Goal: Task Accomplishment & Management: Use online tool/utility

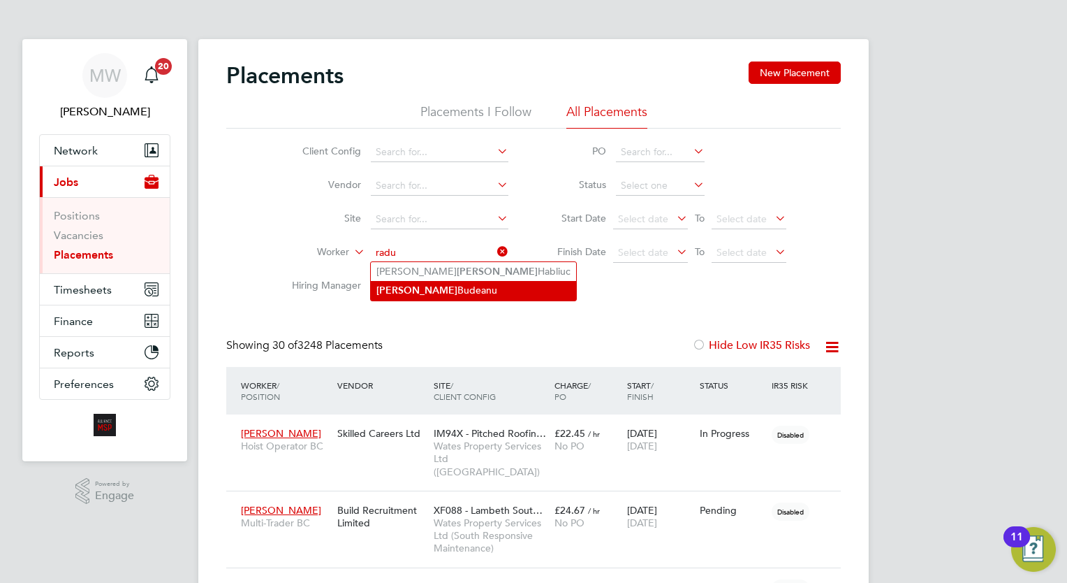
click at [455, 293] on li "Radu Budeanu" at bounding box center [473, 290] width 205 height 19
type input "[PERSON_NAME]"
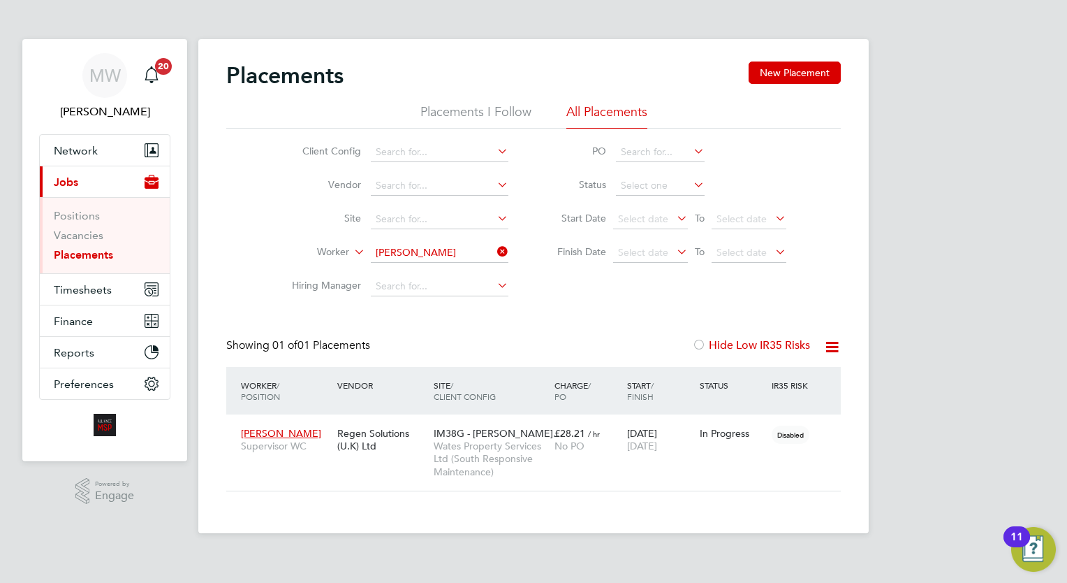
drag, startPoint x: 518, startPoint y: 453, endPoint x: 587, endPoint y: 582, distance: 145.9
click at [518, 453] on span "Wates Property Services Ltd (South Responsive Maintenance)" at bounding box center [491, 458] width 114 height 38
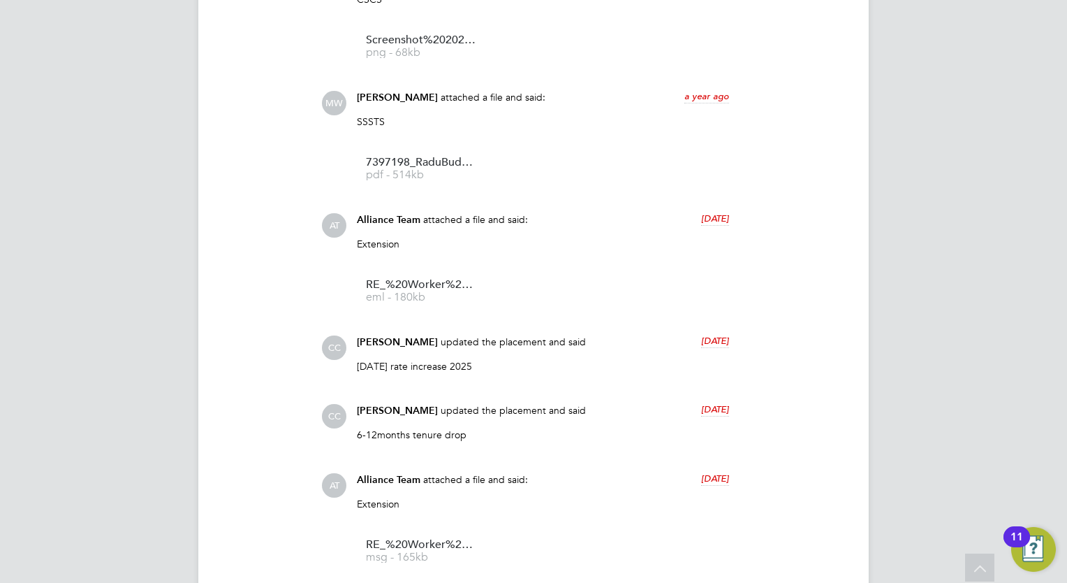
scroll to position [1820, 0]
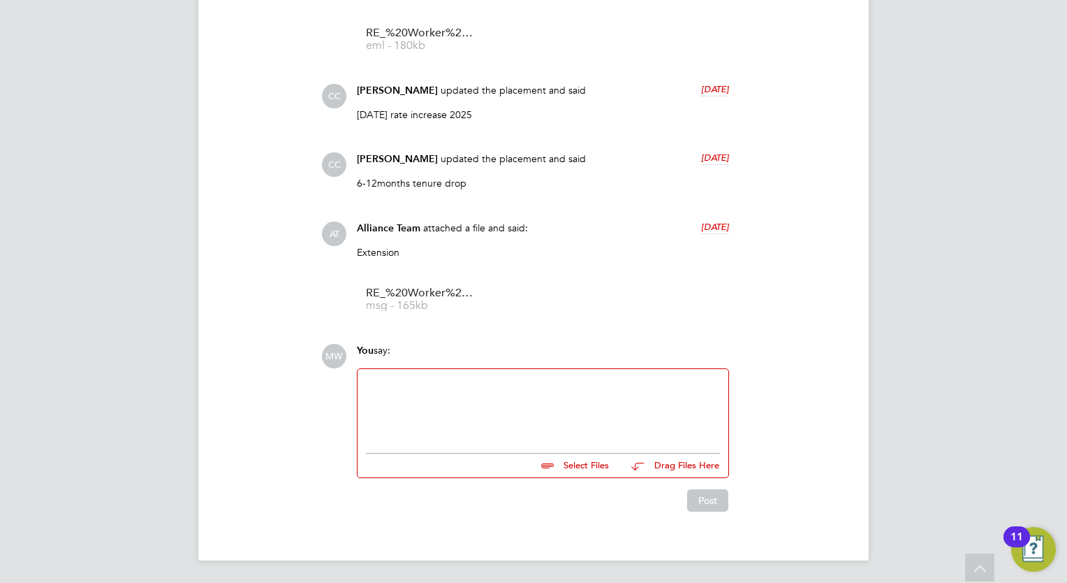
click at [544, 392] on div at bounding box center [543, 407] width 354 height 60
click at [569, 457] on input "file" at bounding box center [616, 463] width 210 height 20
type input "C:\fakepath\[PERSON_NAME] - IATP0000212376.pdf"
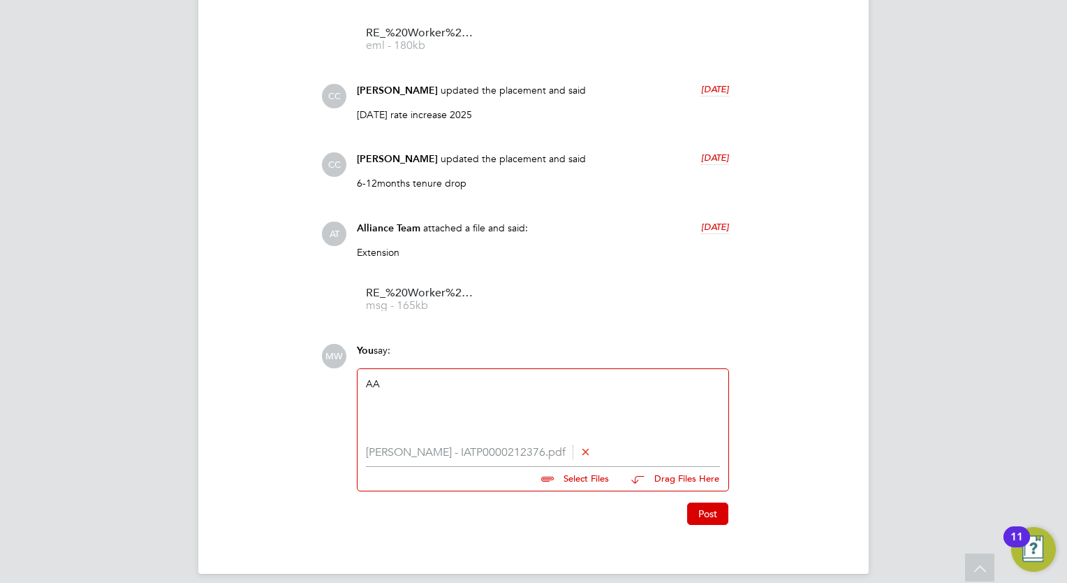
click at [714, 513] on button "Post" at bounding box center [707, 513] width 41 height 22
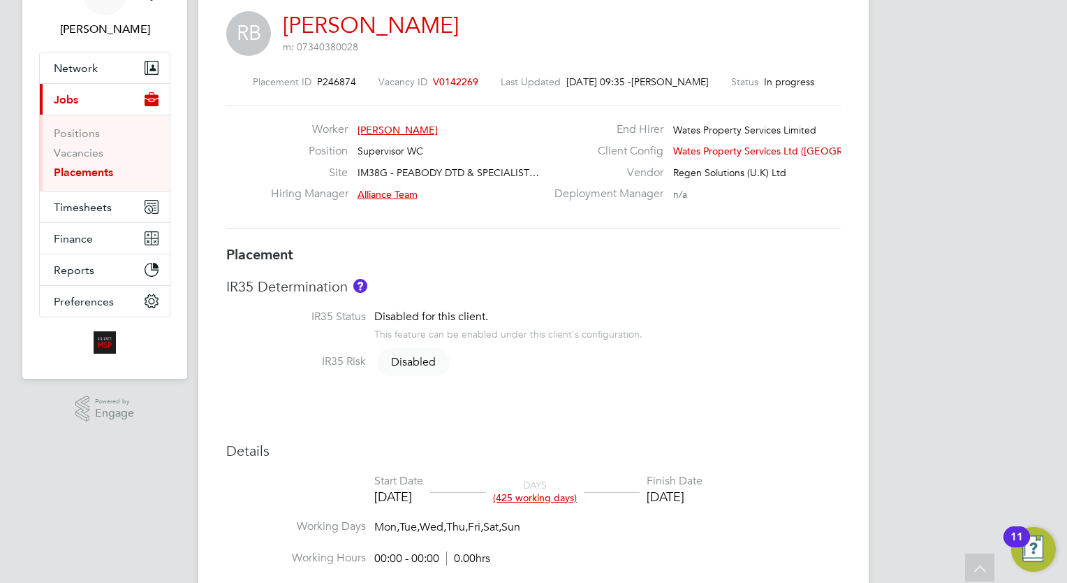
scroll to position [0, 0]
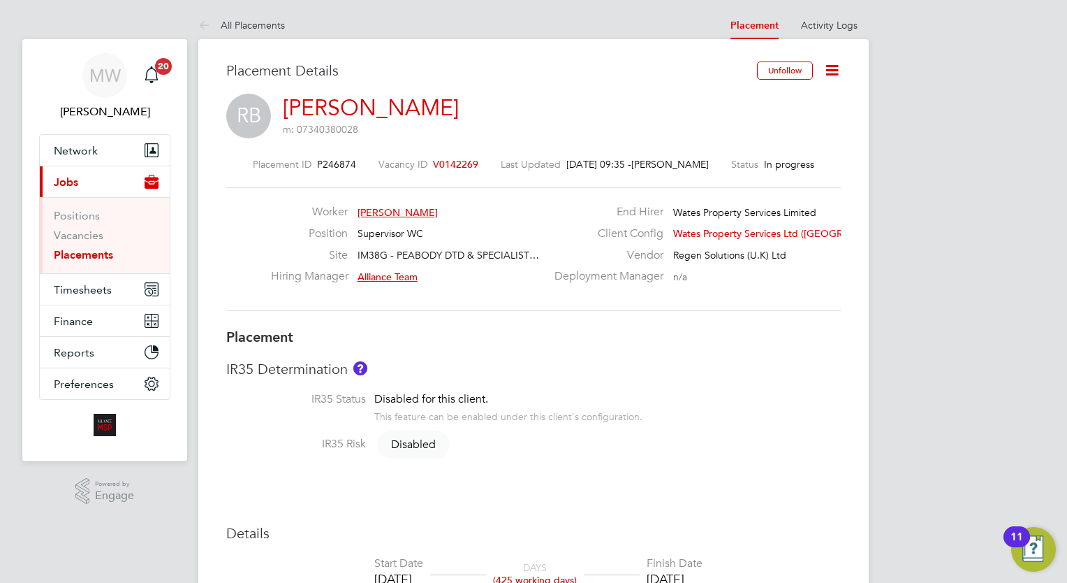
click at [102, 250] on link "Placements" at bounding box center [83, 254] width 59 height 13
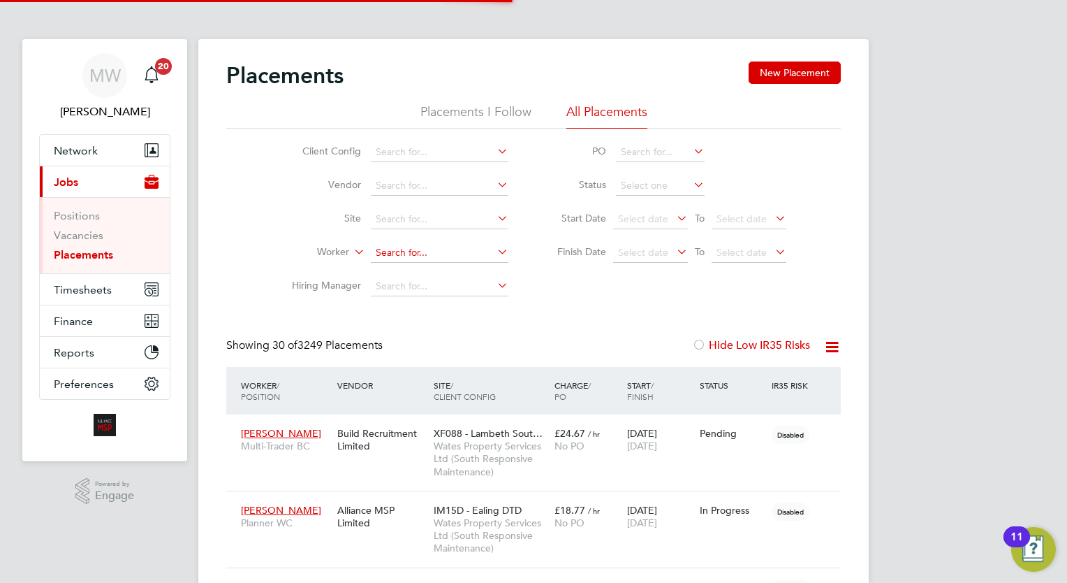
click at [407, 251] on input at bounding box center [440, 253] width 138 height 20
click at [454, 263] on li "[PERSON_NAME] by" at bounding box center [440, 271] width 138 height 19
type input "[PERSON_NAME]"
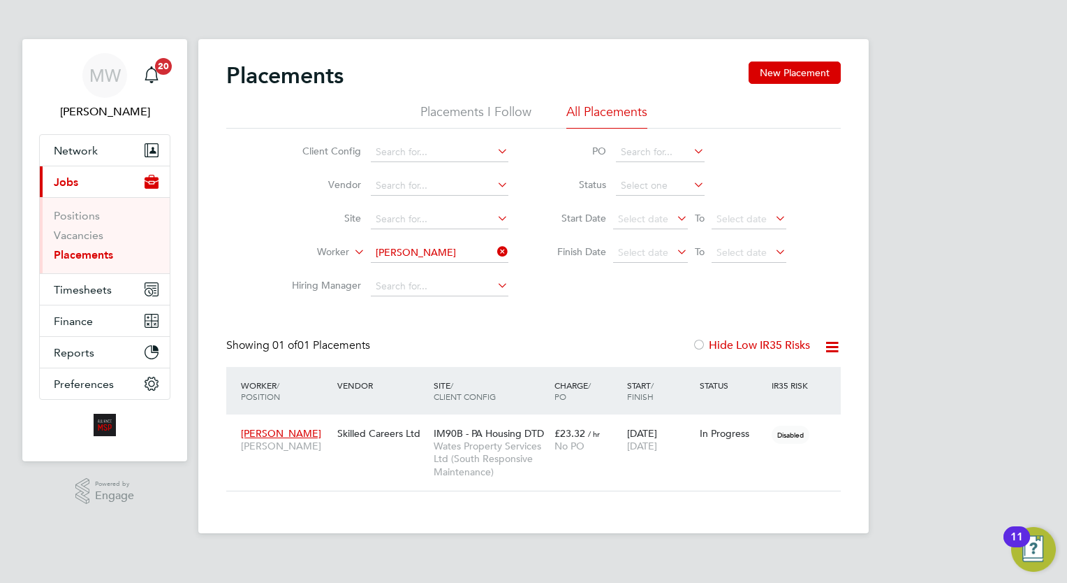
click at [495, 244] on icon at bounding box center [495, 252] width 0 height 20
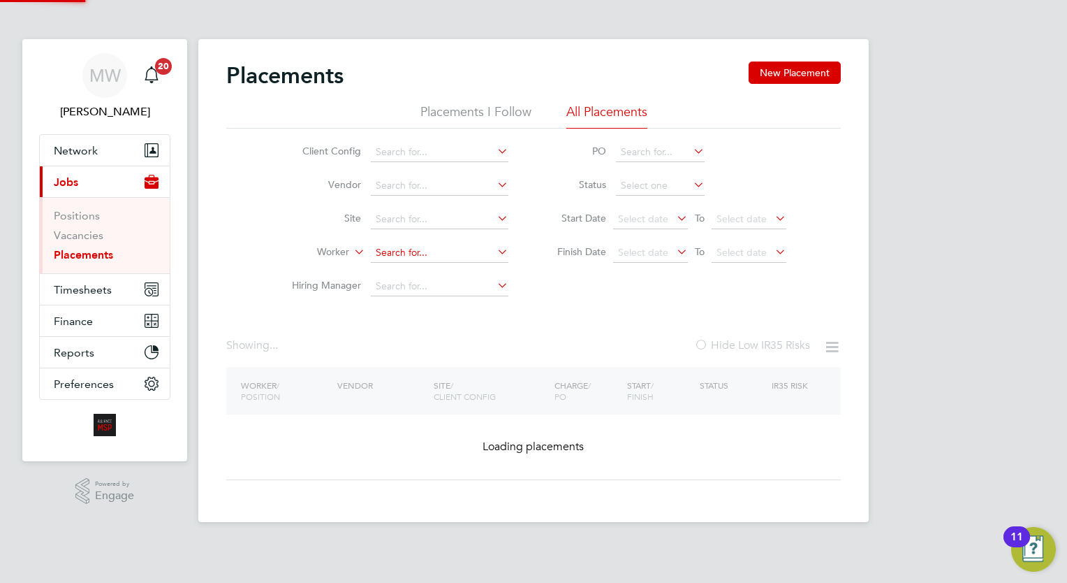
click at [457, 247] on input at bounding box center [440, 253] width 138 height 20
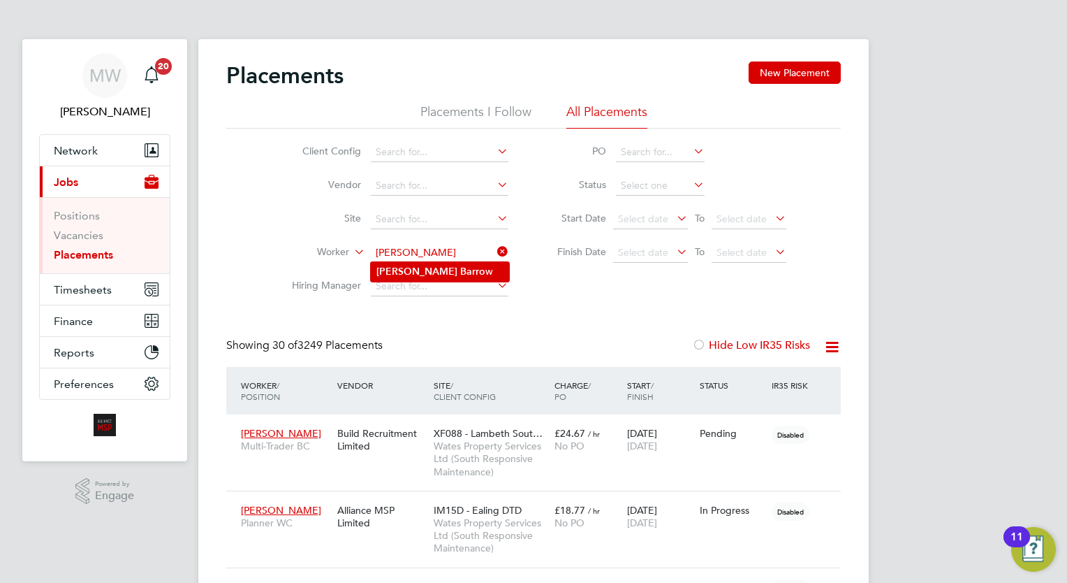
click at [460, 265] on b "Barro" at bounding box center [472, 271] width 25 height 12
type input "[PERSON_NAME]"
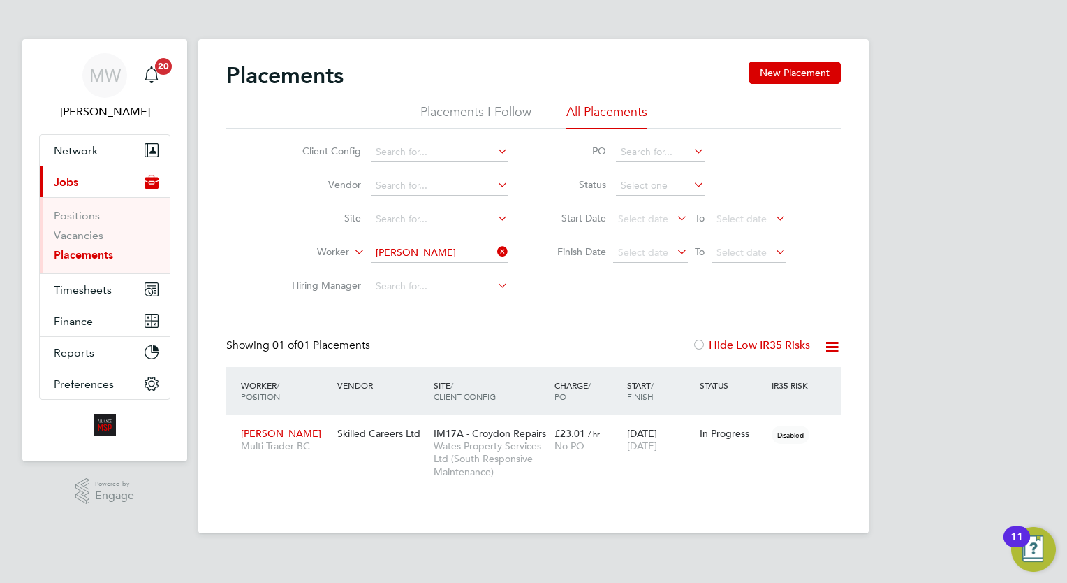
click at [495, 247] on icon at bounding box center [495, 252] width 0 height 20
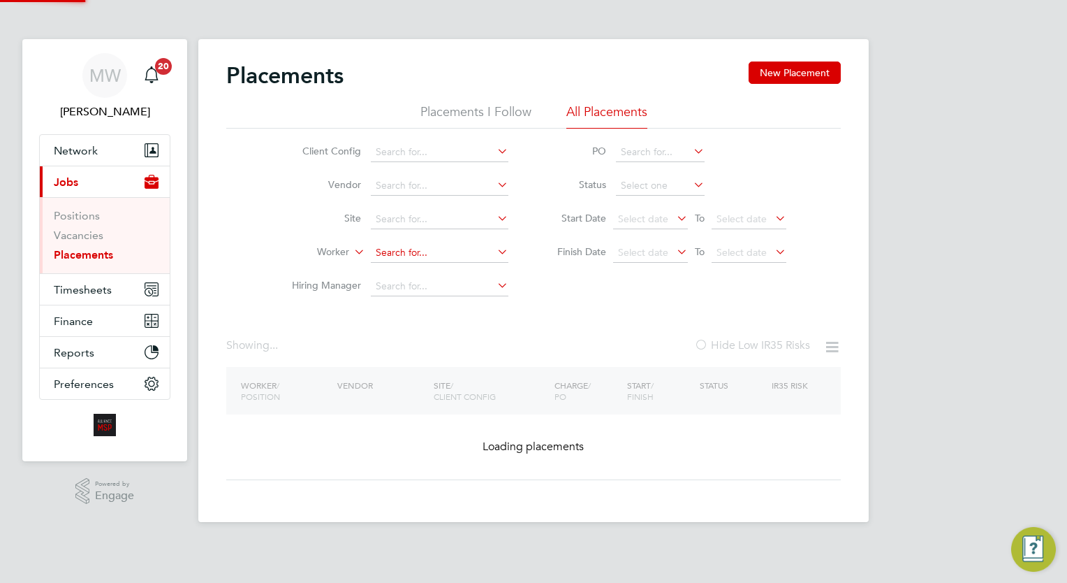
click at [465, 250] on input at bounding box center [440, 253] width 138 height 20
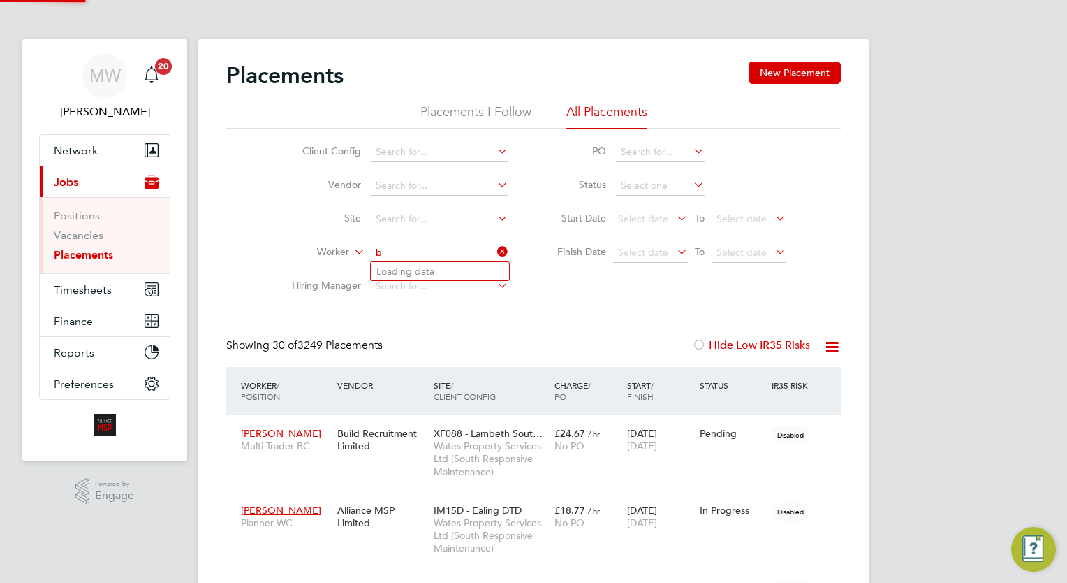
scroll to position [40, 97]
click at [469, 267] on li "[PERSON_NAME] on" at bounding box center [440, 271] width 138 height 19
type input "[PERSON_NAME]"
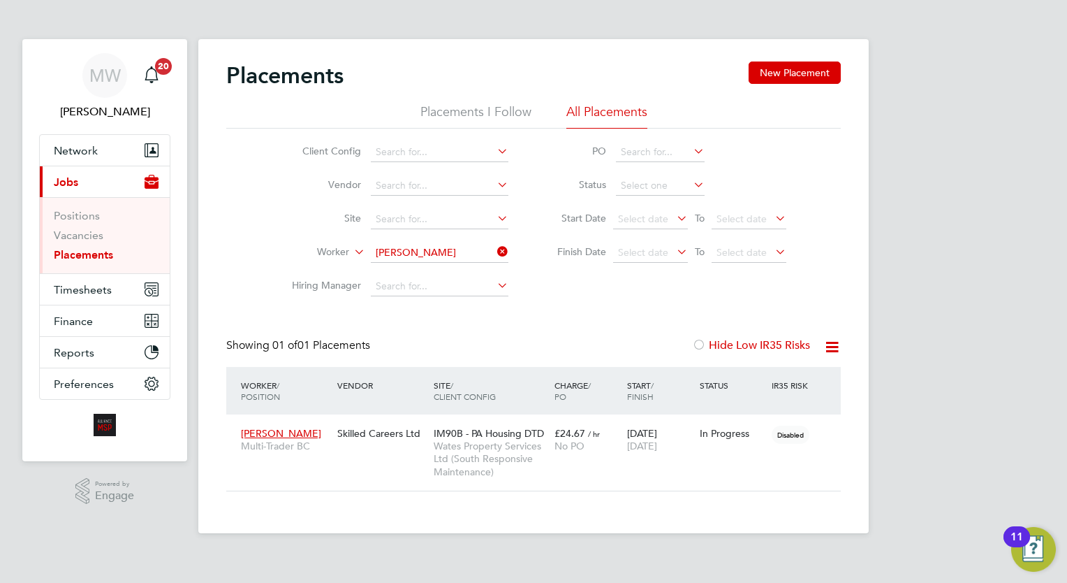
click at [495, 247] on icon at bounding box center [495, 252] width 0 height 20
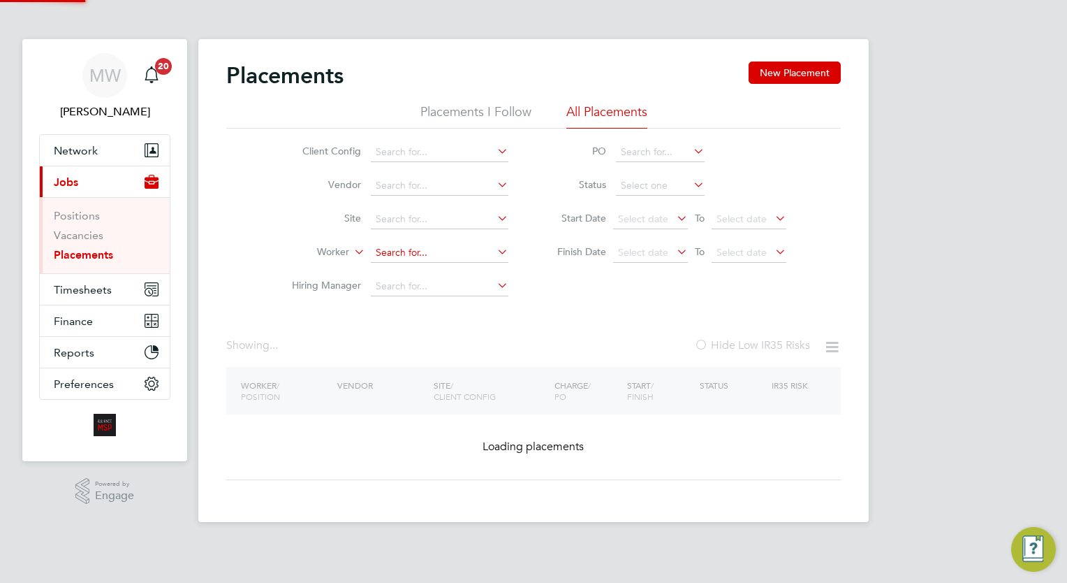
click at [481, 251] on input at bounding box center [440, 253] width 138 height 20
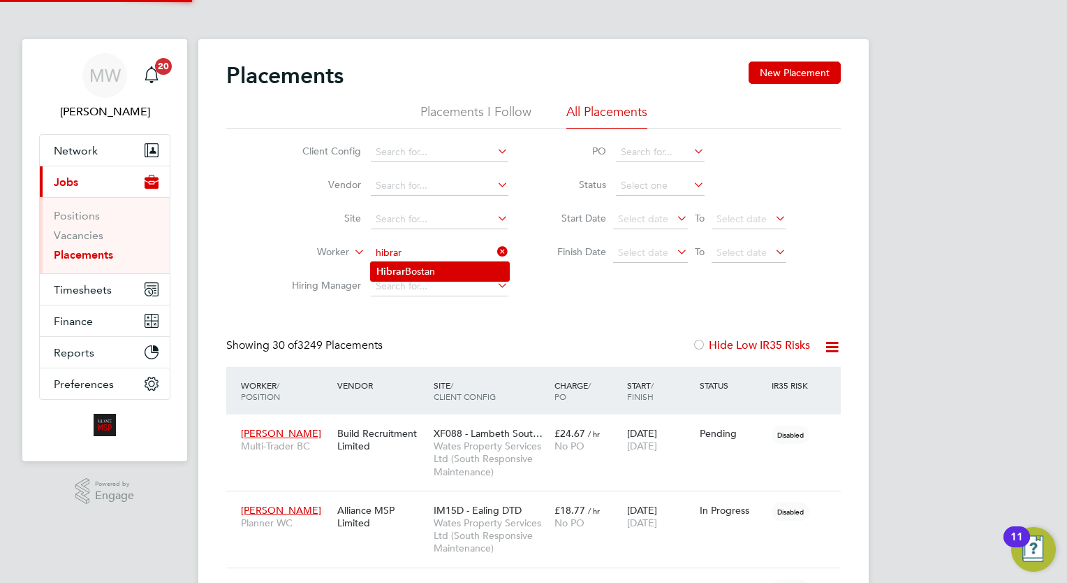
click at [481, 263] on li "Hibrar Bostan" at bounding box center [440, 271] width 138 height 19
type input "Hibrar Bostan"
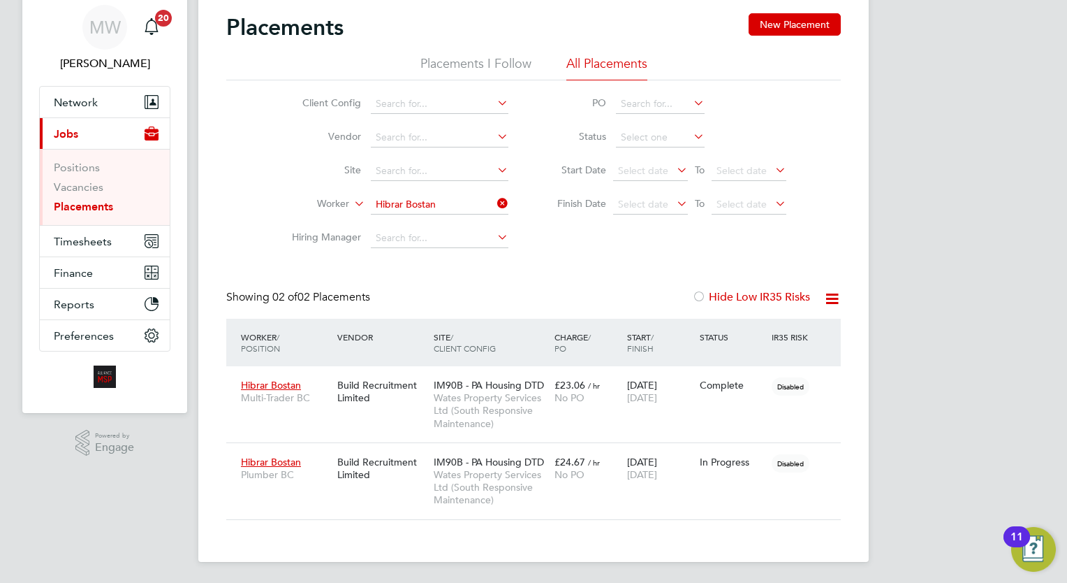
click at [495, 203] on icon at bounding box center [495, 203] width 0 height 20
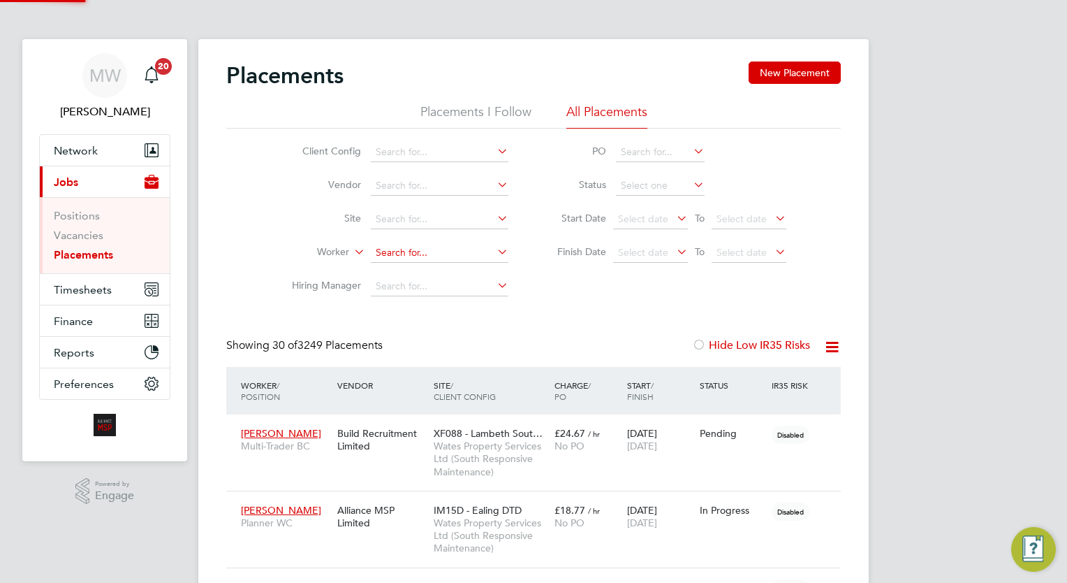
click at [415, 246] on input at bounding box center [440, 253] width 138 height 20
click at [460, 272] on b "Debr" at bounding box center [471, 271] width 23 height 12
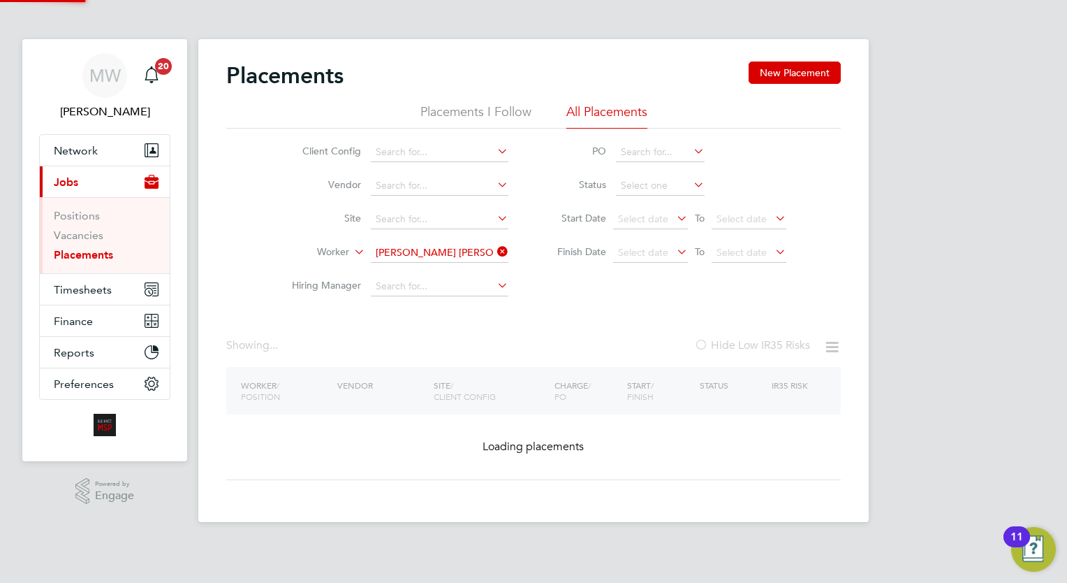
type input "[PERSON_NAME]"
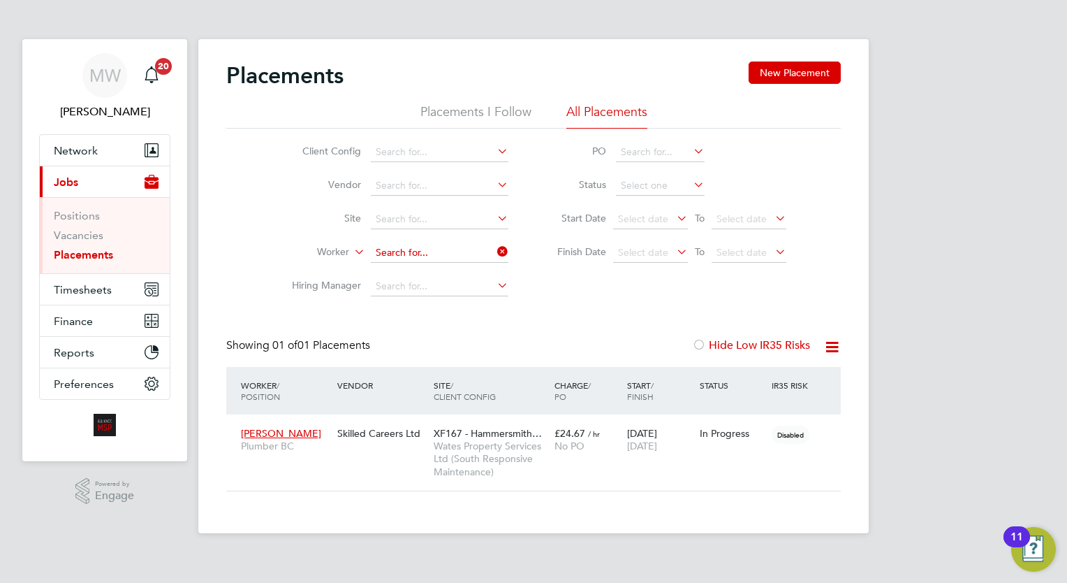
click at [492, 247] on input at bounding box center [440, 253] width 138 height 20
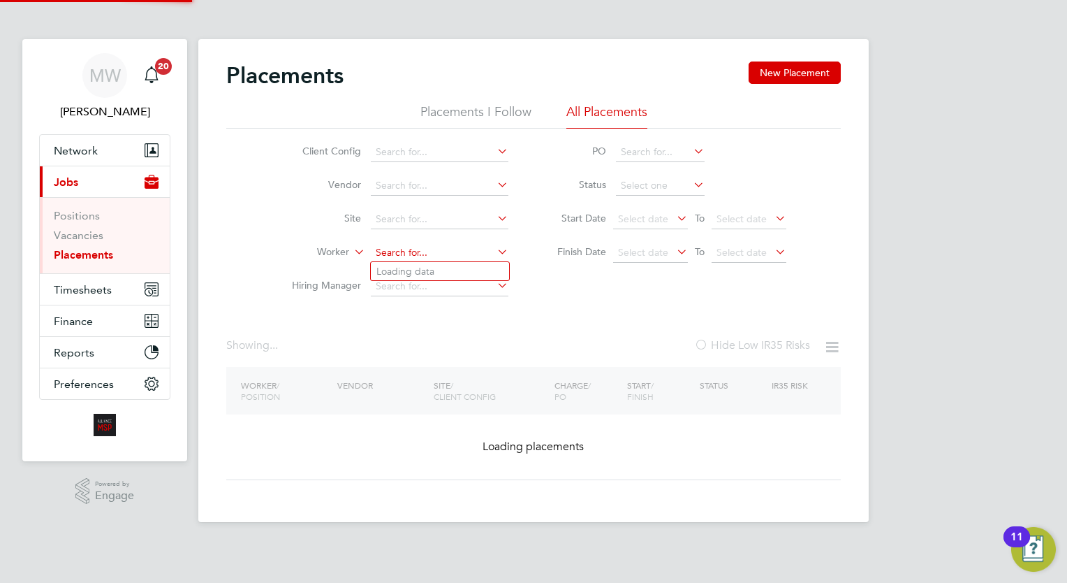
click at [478, 247] on input at bounding box center [440, 253] width 138 height 20
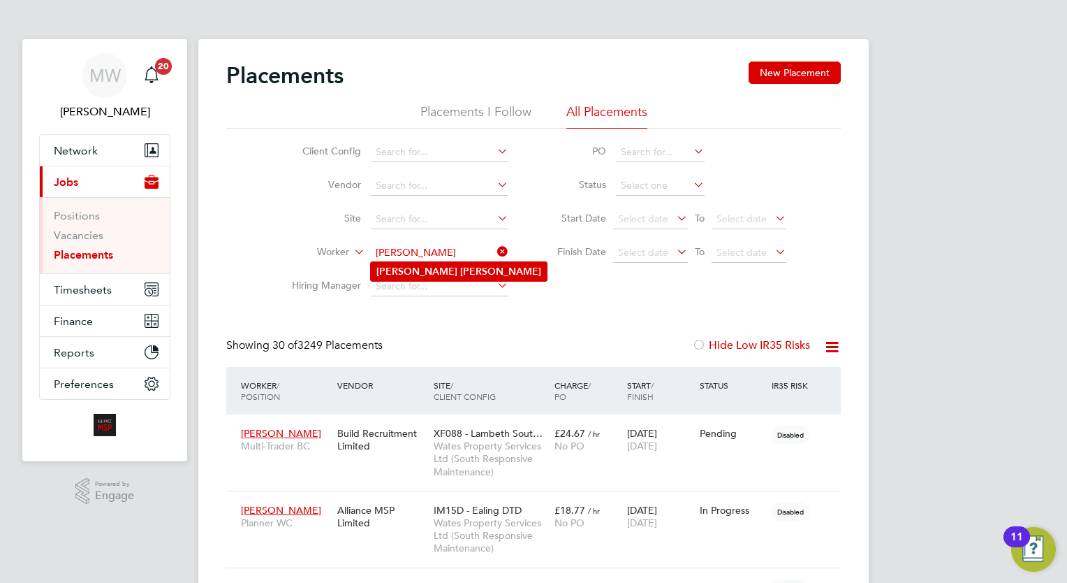
click at [469, 270] on li "[PERSON_NAME]" at bounding box center [459, 271] width 176 height 19
type input "[PERSON_NAME]"
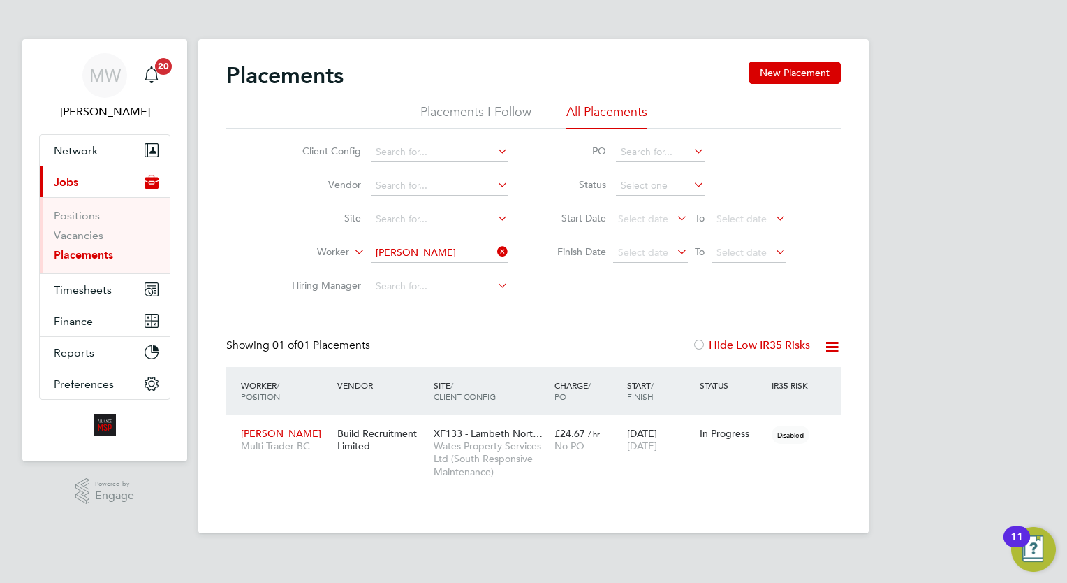
click at [495, 256] on icon at bounding box center [495, 252] width 0 height 20
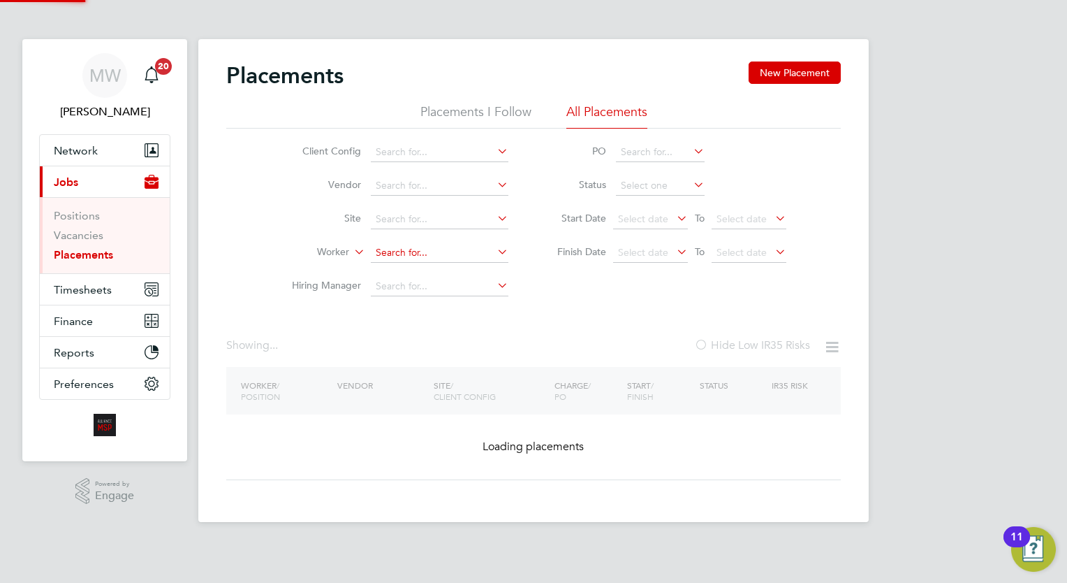
click at [467, 250] on input at bounding box center [440, 253] width 138 height 20
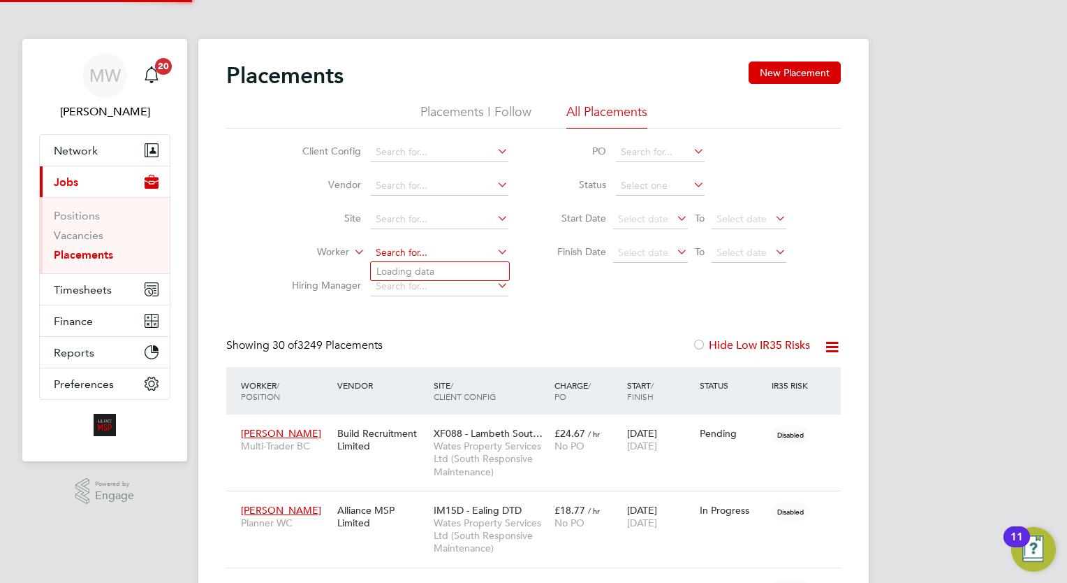
scroll to position [40, 97]
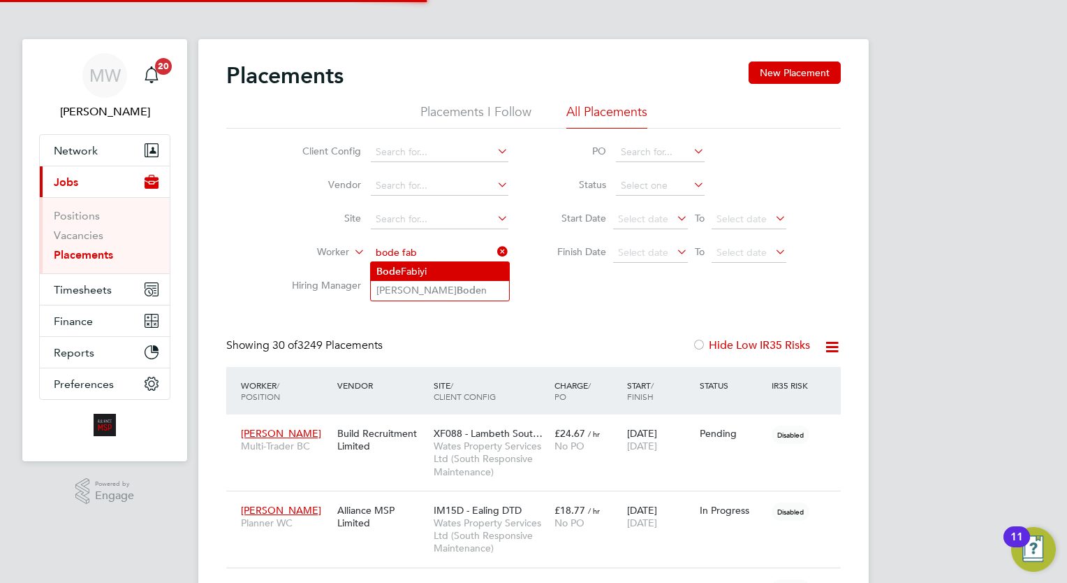
click at [461, 273] on li "Bode Fabiyi" at bounding box center [440, 271] width 138 height 19
type input "Bode Fabiyi"
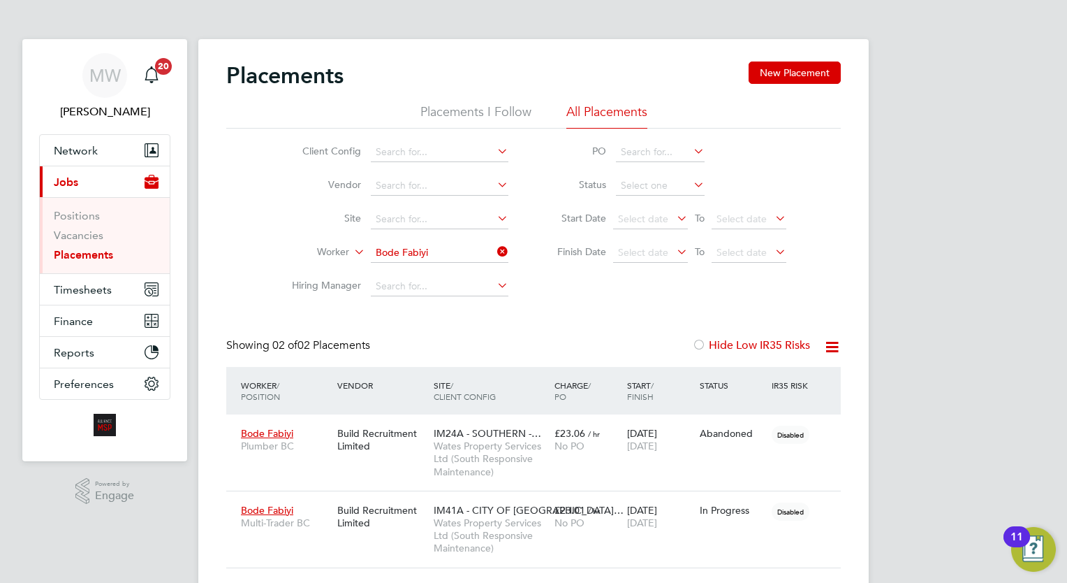
scroll to position [48, 0]
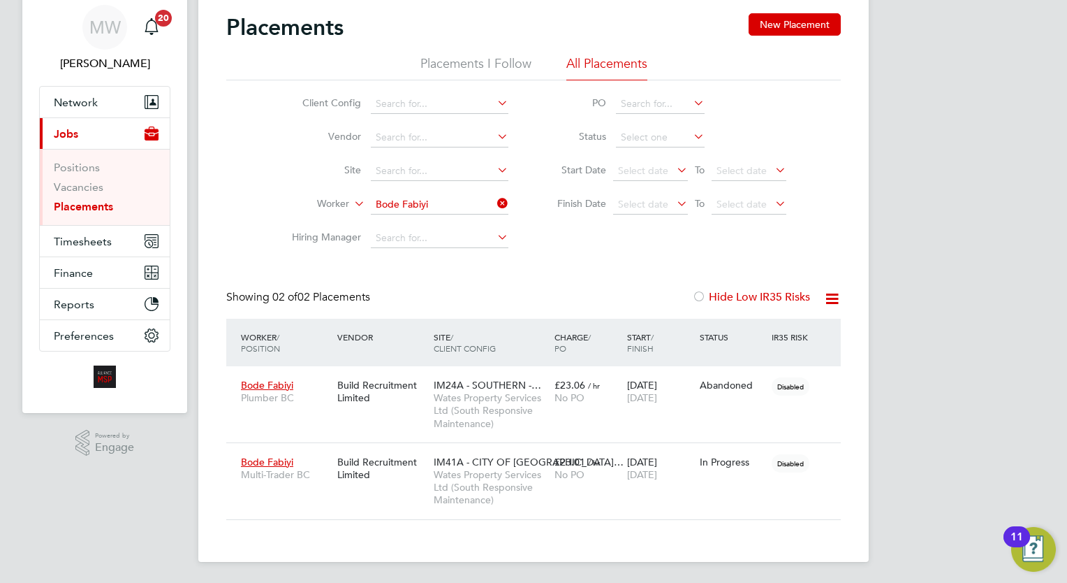
click at [495, 196] on icon at bounding box center [495, 203] width 0 height 20
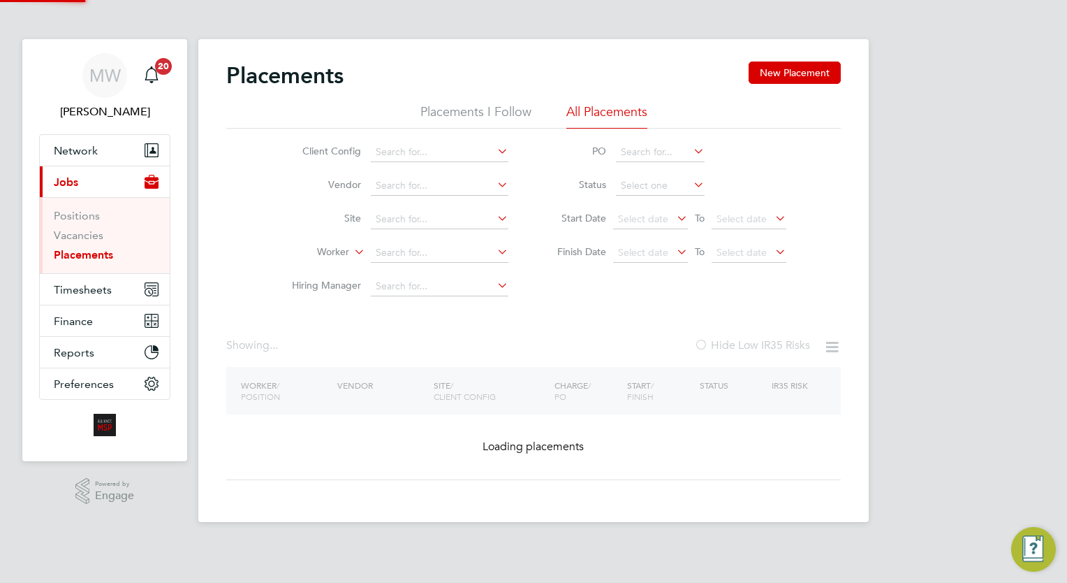
click at [400, 242] on li "Worker" at bounding box center [394, 253] width 263 height 34
click at [417, 251] on input at bounding box center [440, 253] width 138 height 20
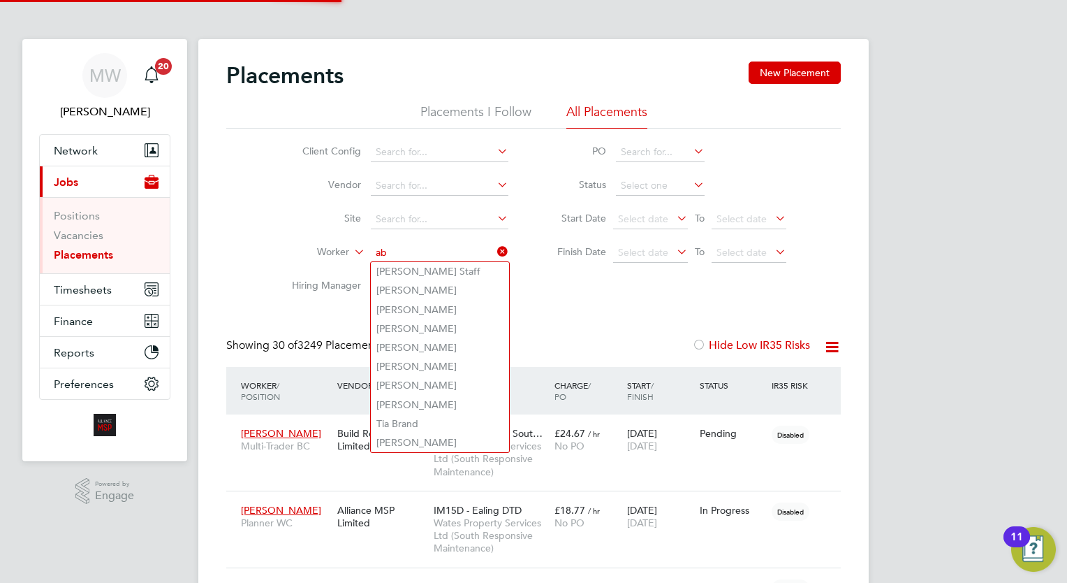
scroll to position [40, 97]
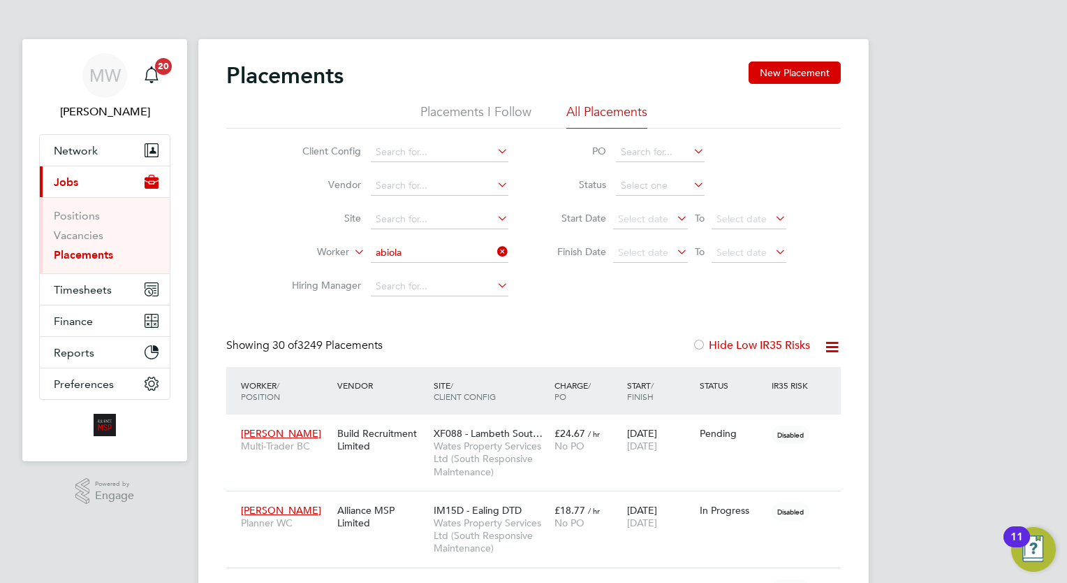
click at [416, 268] on li "[PERSON_NAME]" at bounding box center [440, 271] width 138 height 19
type input "[PERSON_NAME]"
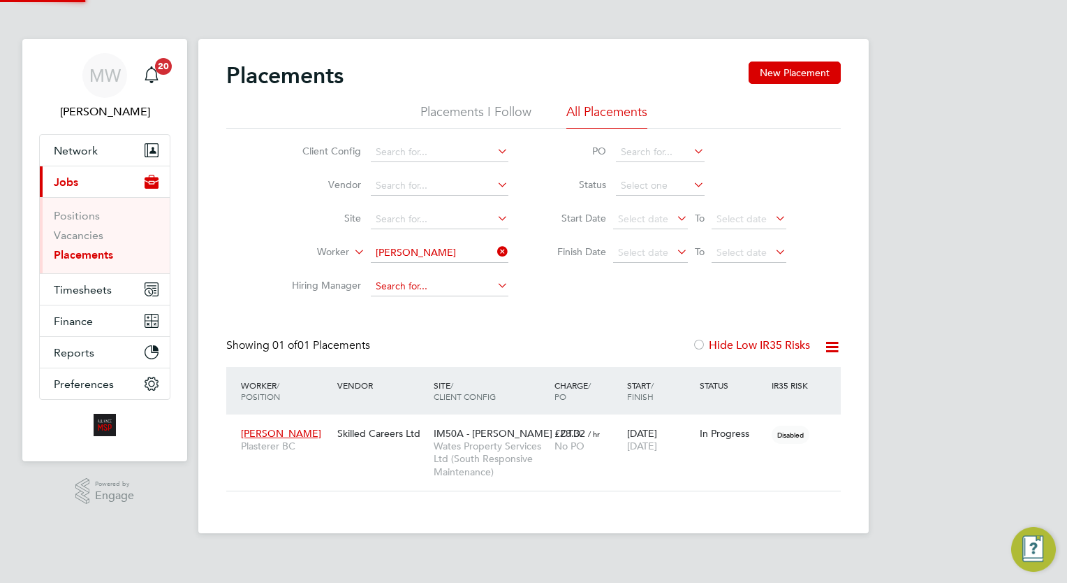
scroll to position [66, 122]
click at [495, 250] on icon at bounding box center [495, 252] width 0 height 20
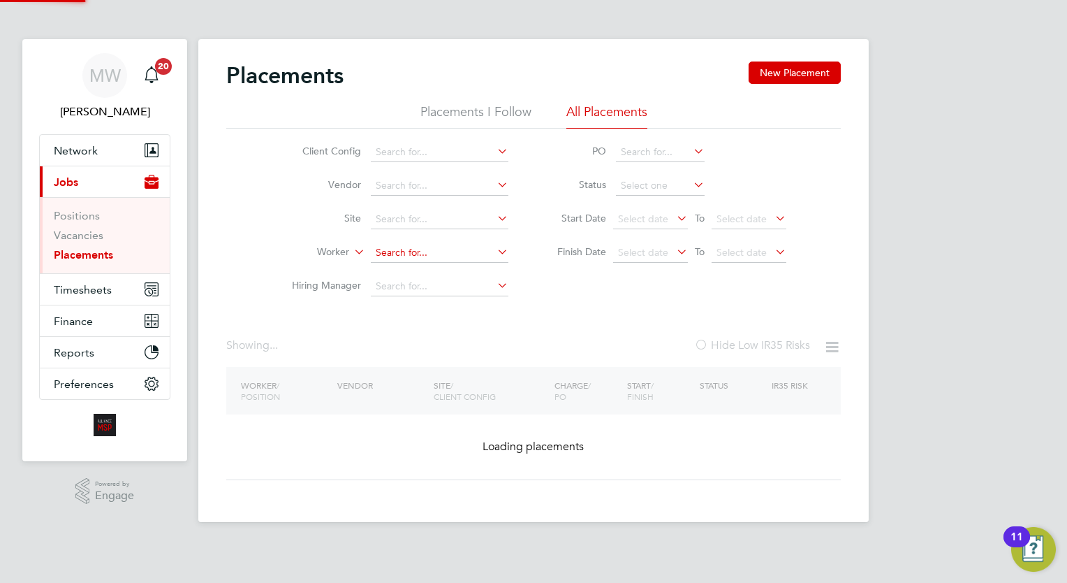
click at [446, 249] on input at bounding box center [440, 253] width 138 height 20
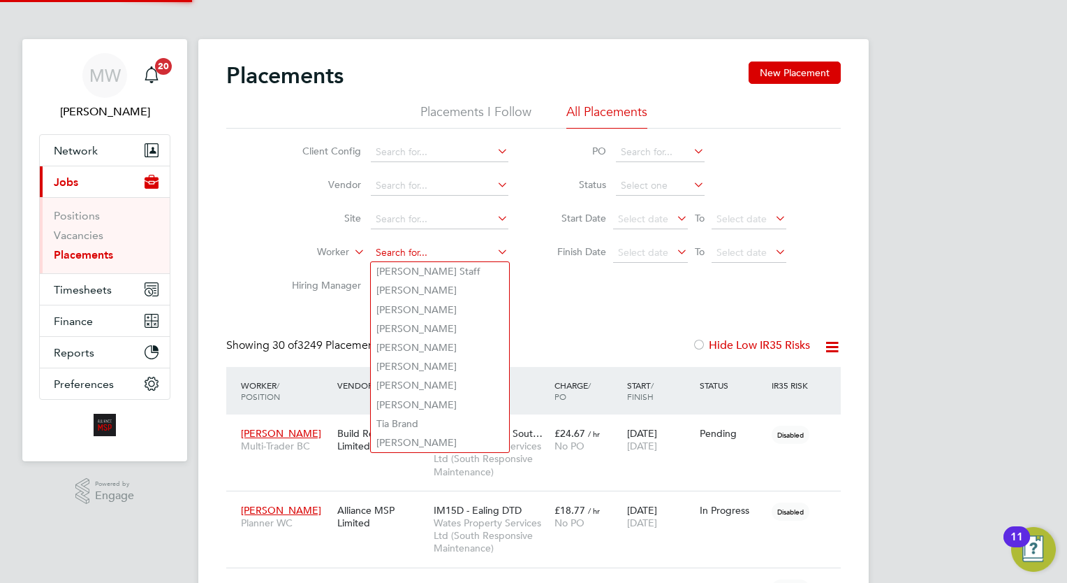
scroll to position [40, 97]
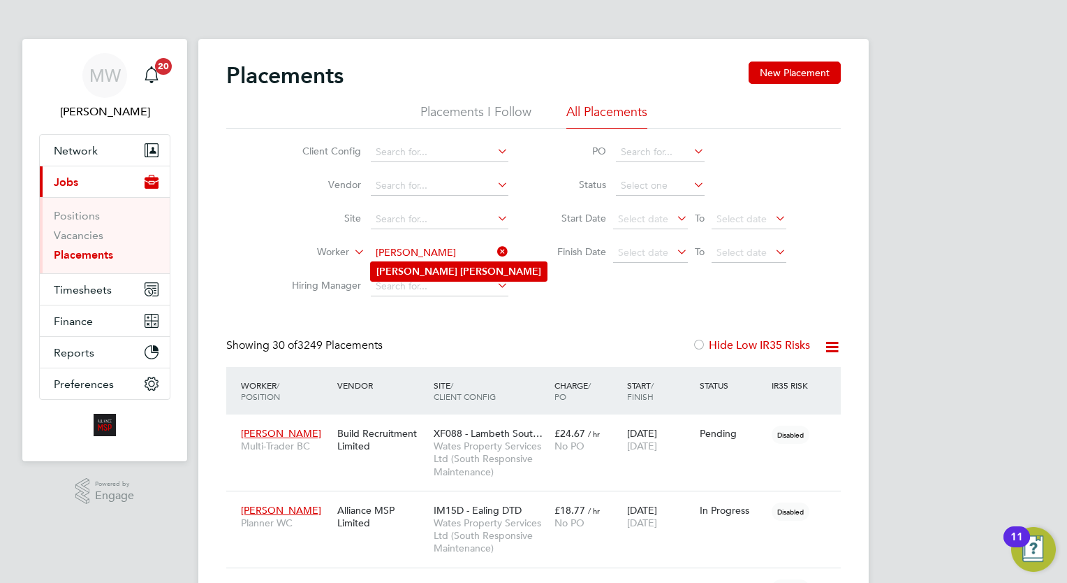
click at [458, 271] on li "[PERSON_NAME]" at bounding box center [459, 271] width 176 height 19
type input "[PERSON_NAME]"
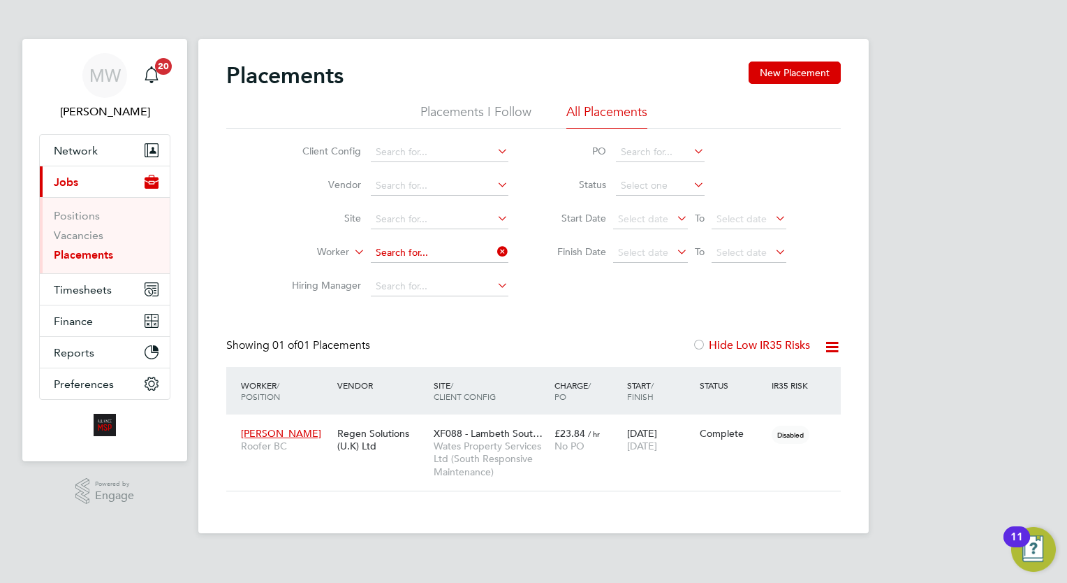
click at [493, 251] on input at bounding box center [440, 253] width 138 height 20
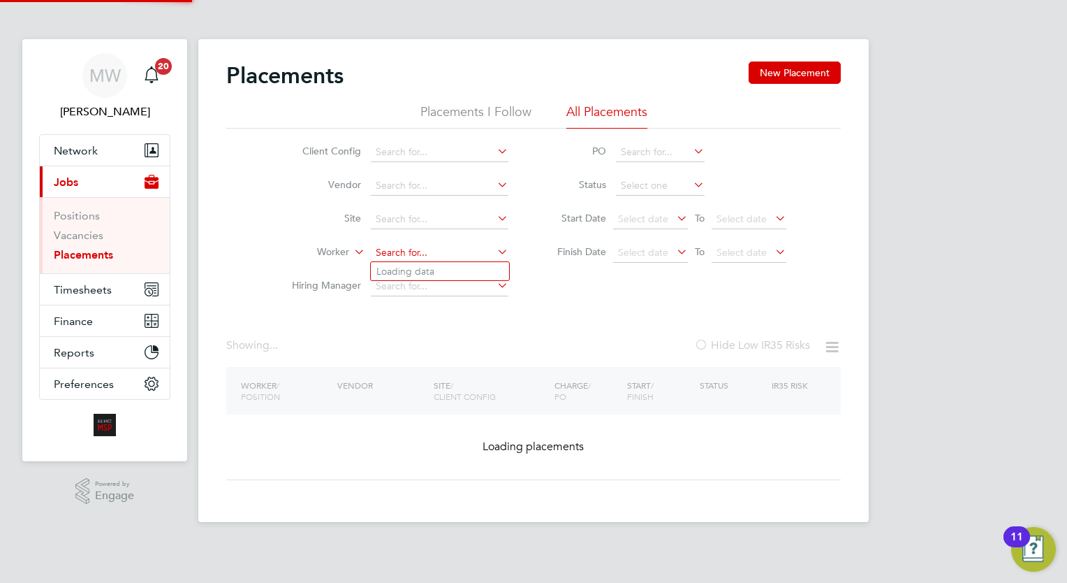
click at [458, 253] on input at bounding box center [440, 253] width 138 height 20
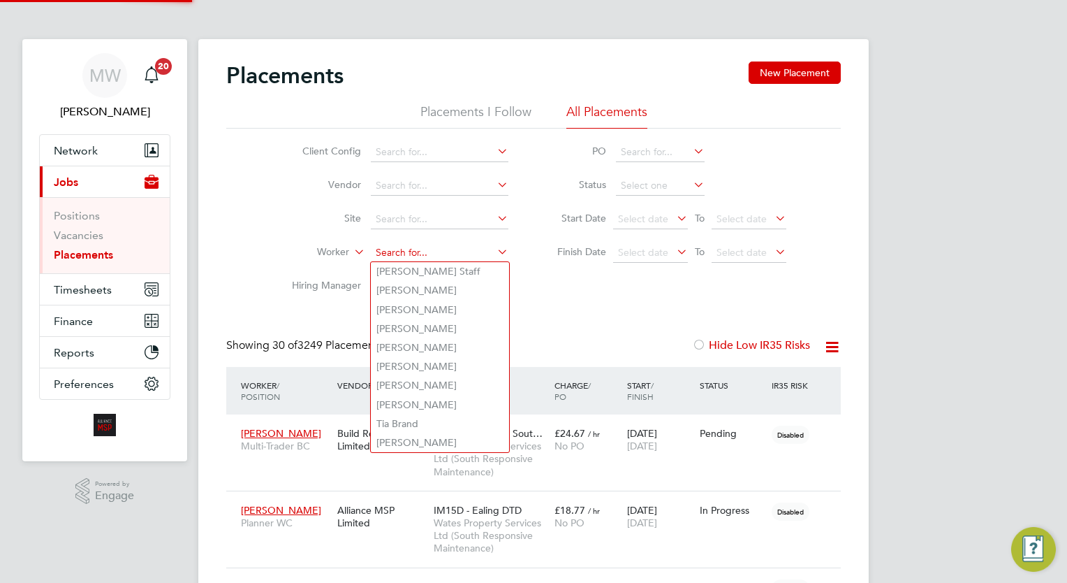
scroll to position [40, 97]
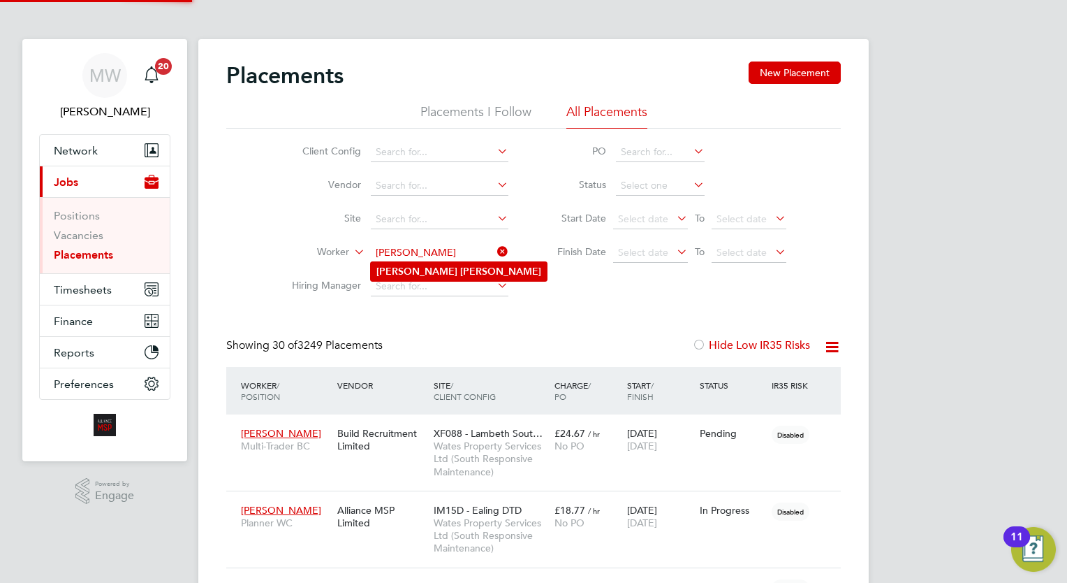
click at [461, 270] on li "[PERSON_NAME]" at bounding box center [459, 271] width 176 height 19
type input "[PERSON_NAME]"
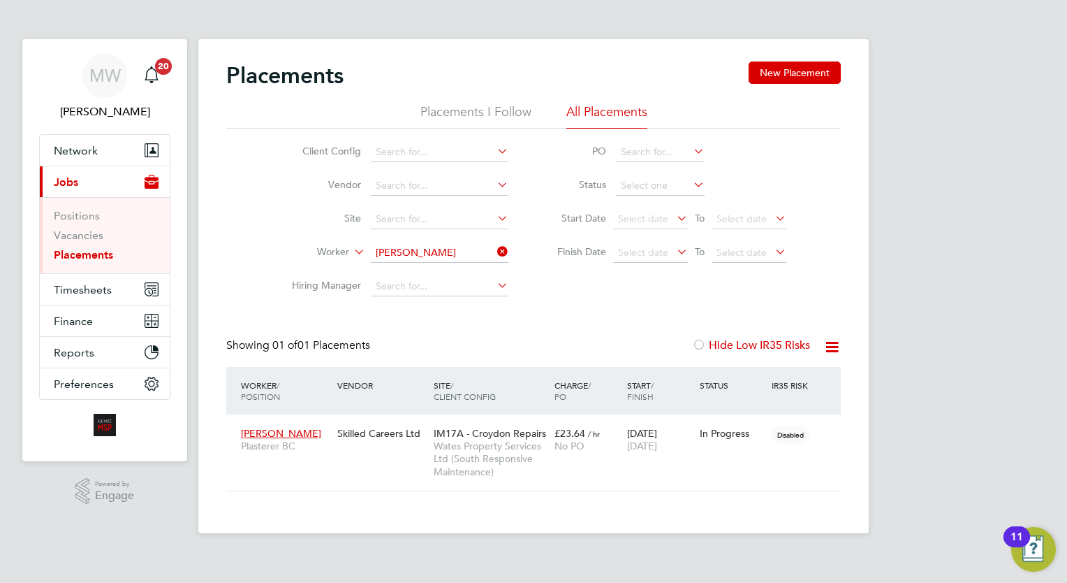
click at [495, 244] on icon at bounding box center [495, 252] width 0 height 20
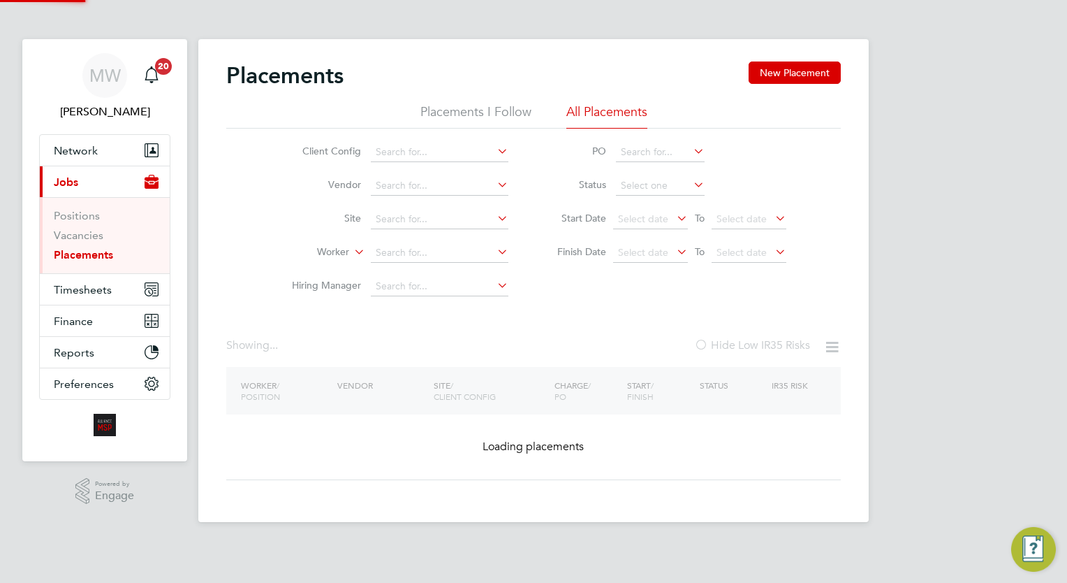
click at [447, 242] on li "Worker" at bounding box center [394, 253] width 263 height 34
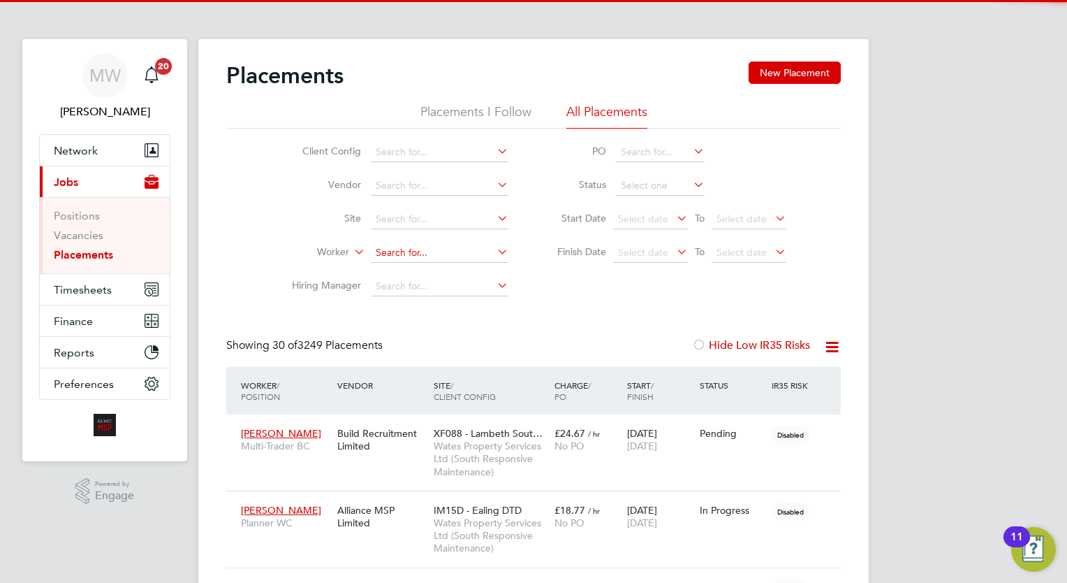
click at [425, 247] on input at bounding box center [440, 253] width 138 height 20
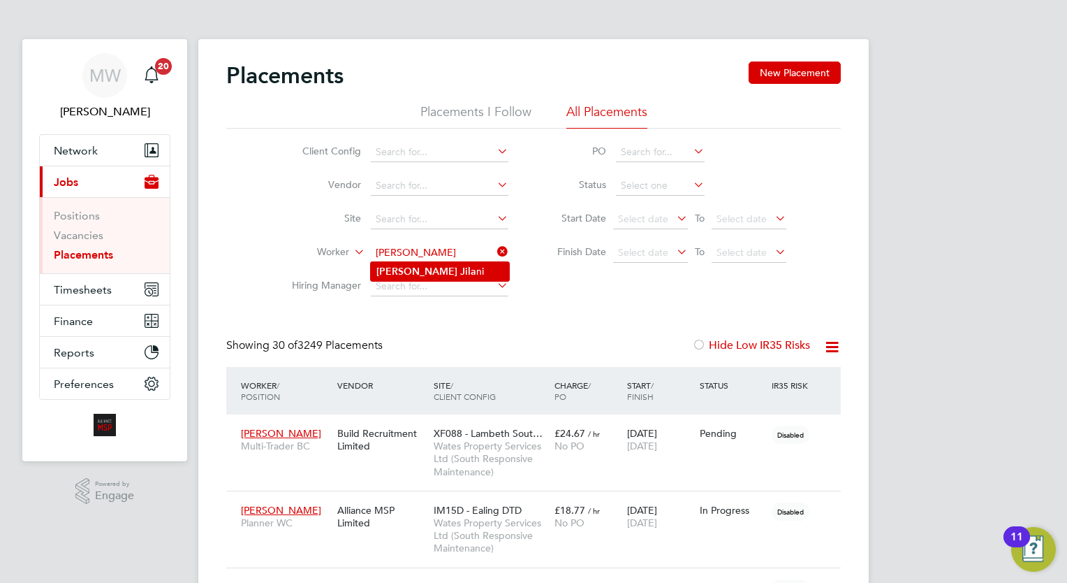
click at [426, 268] on li "[PERSON_NAME] ni" at bounding box center [440, 271] width 138 height 19
type input "[PERSON_NAME]"
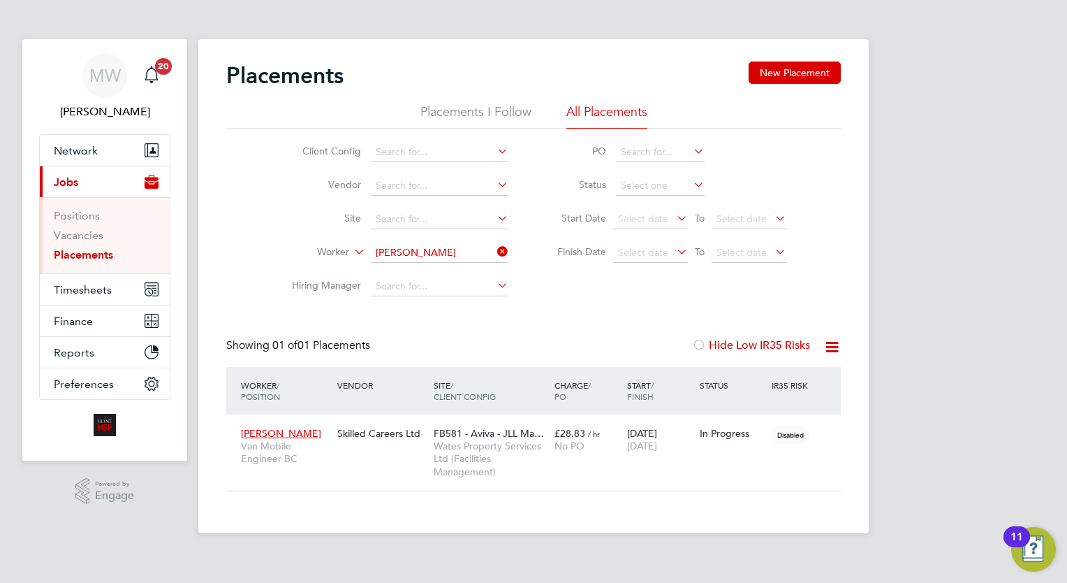
click at [495, 251] on icon at bounding box center [495, 252] width 0 height 20
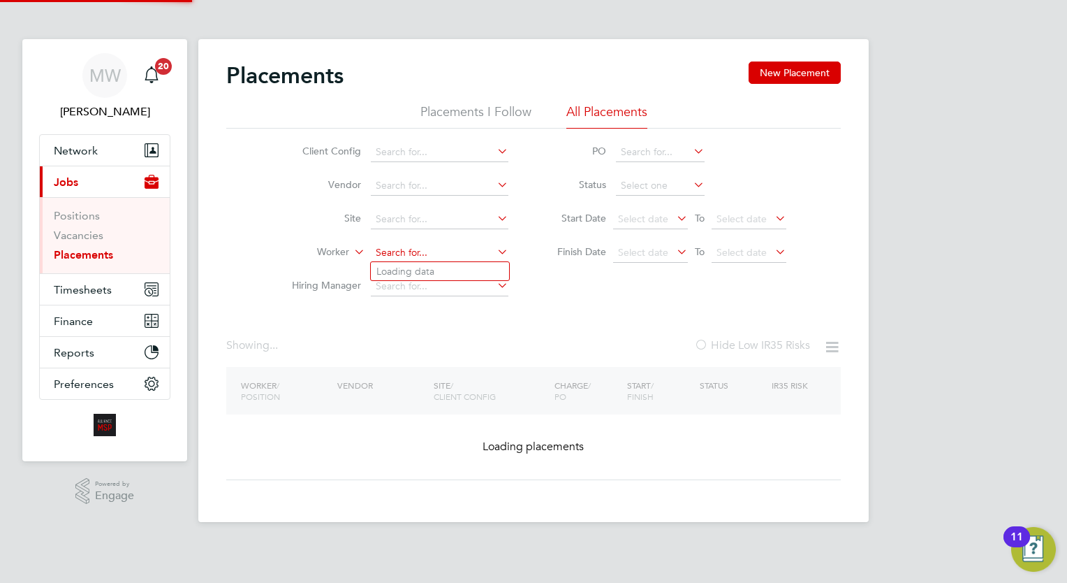
click at [440, 247] on input at bounding box center [440, 253] width 138 height 20
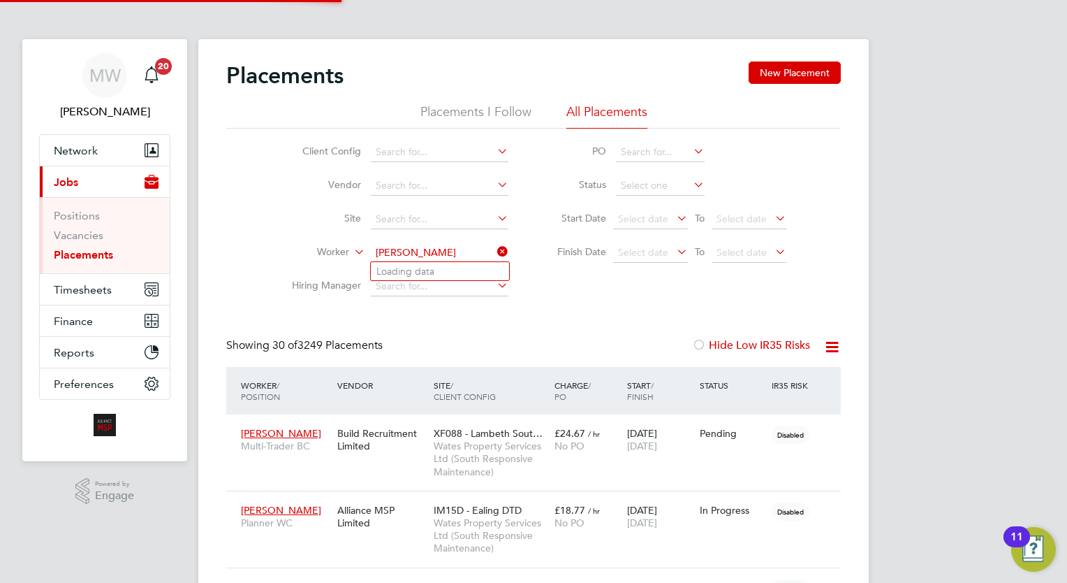
scroll to position [40, 97]
click at [450, 267] on li "[PERSON_NAME] ton" at bounding box center [466, 271] width 191 height 19
type input "[PERSON_NAME]"
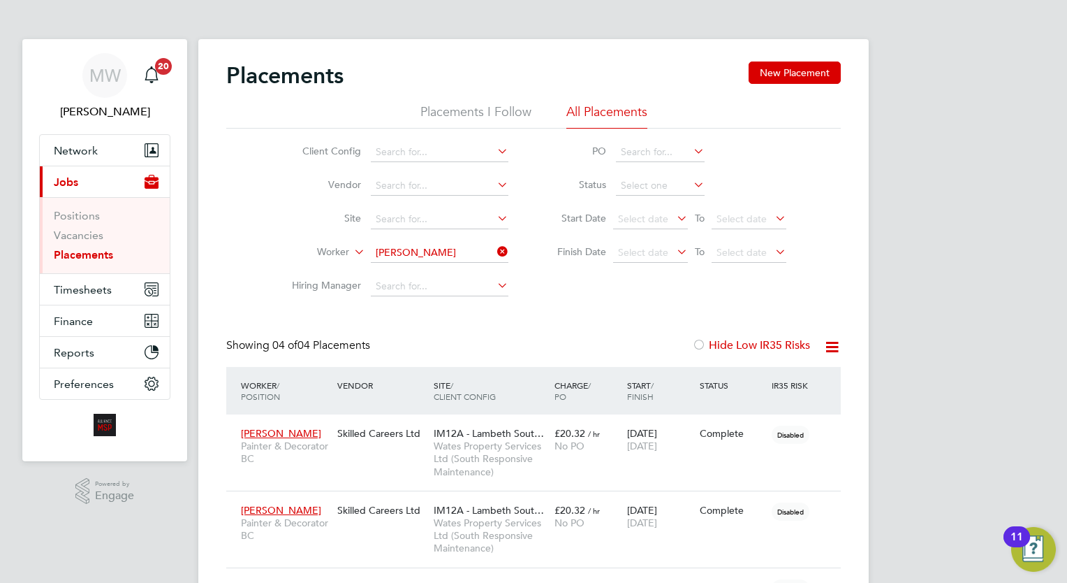
click at [495, 244] on icon at bounding box center [495, 252] width 0 height 20
click at [425, 244] on input at bounding box center [440, 253] width 138 height 20
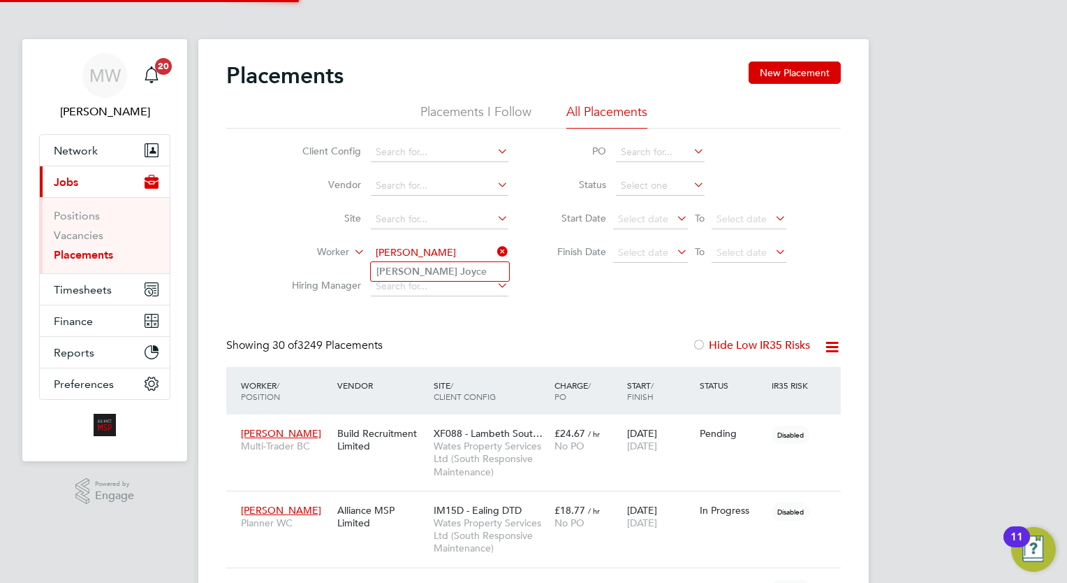
click at [468, 272] on li "[PERSON_NAME] ce" at bounding box center [440, 271] width 138 height 19
type input "[PERSON_NAME]"
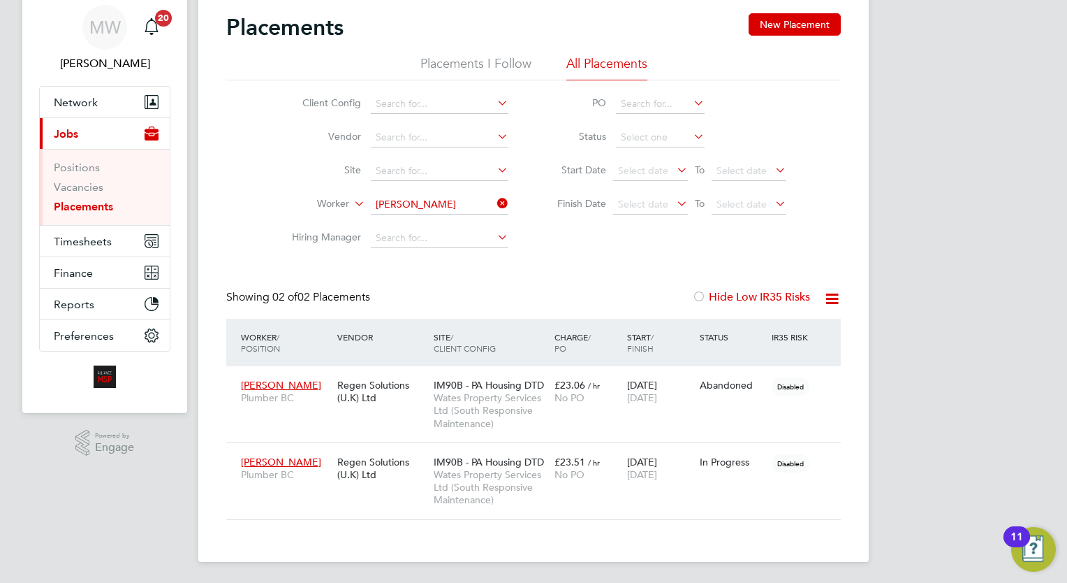
click at [495, 196] on icon at bounding box center [495, 203] width 0 height 20
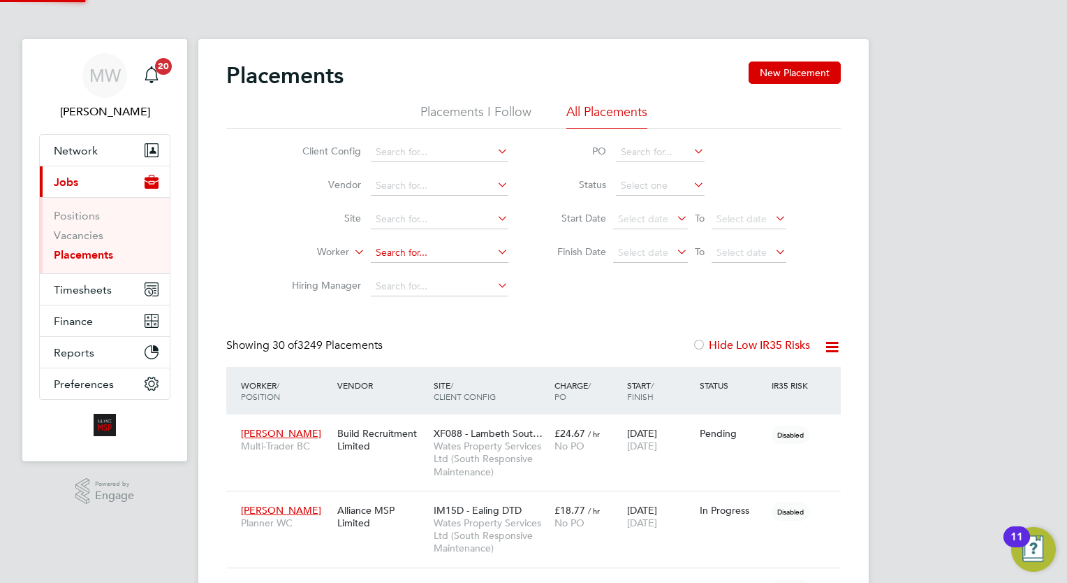
click at [435, 247] on input at bounding box center [440, 253] width 138 height 20
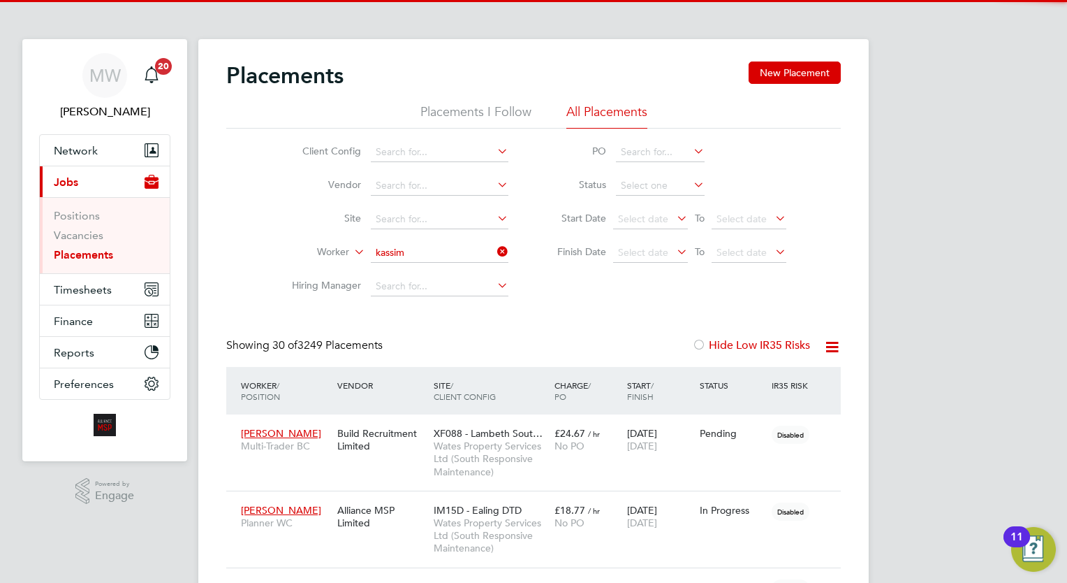
click at [451, 270] on b "Kassim" at bounding box center [434, 271] width 32 height 12
type input "[PERSON_NAME]"
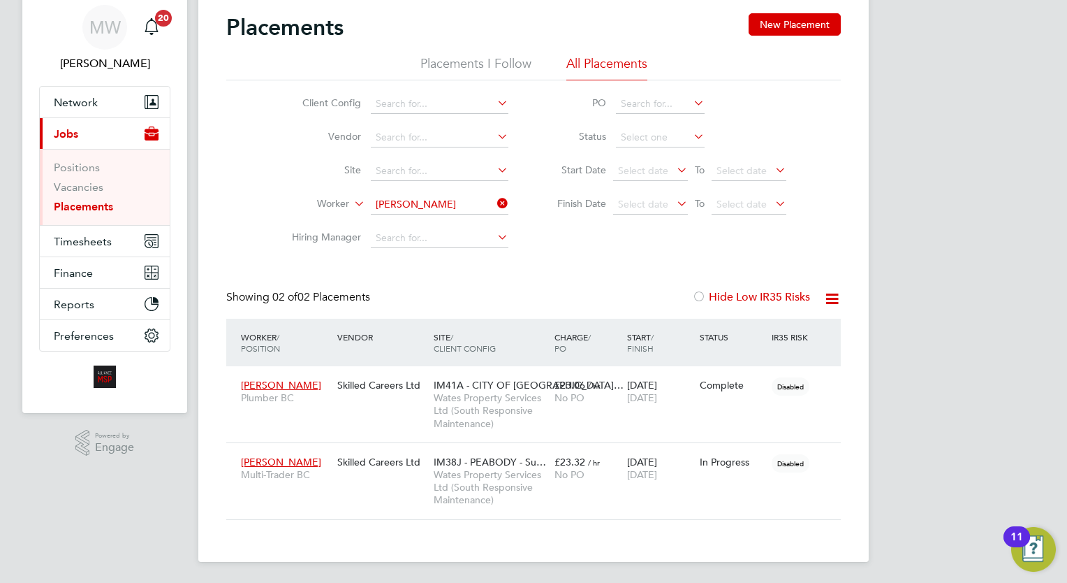
click at [495, 207] on icon at bounding box center [495, 203] width 0 height 20
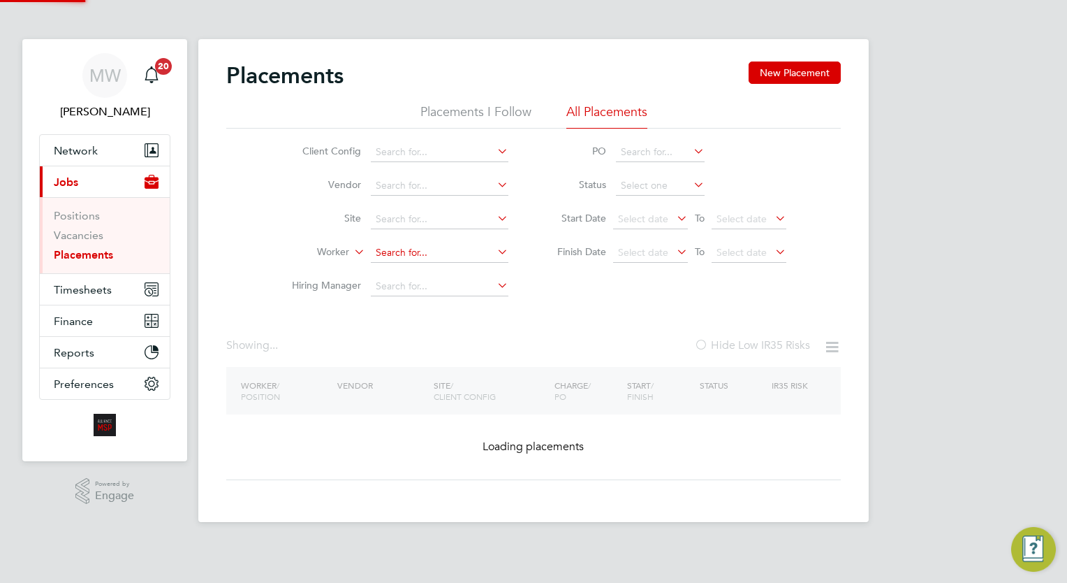
click at [425, 246] on input at bounding box center [440, 253] width 138 height 20
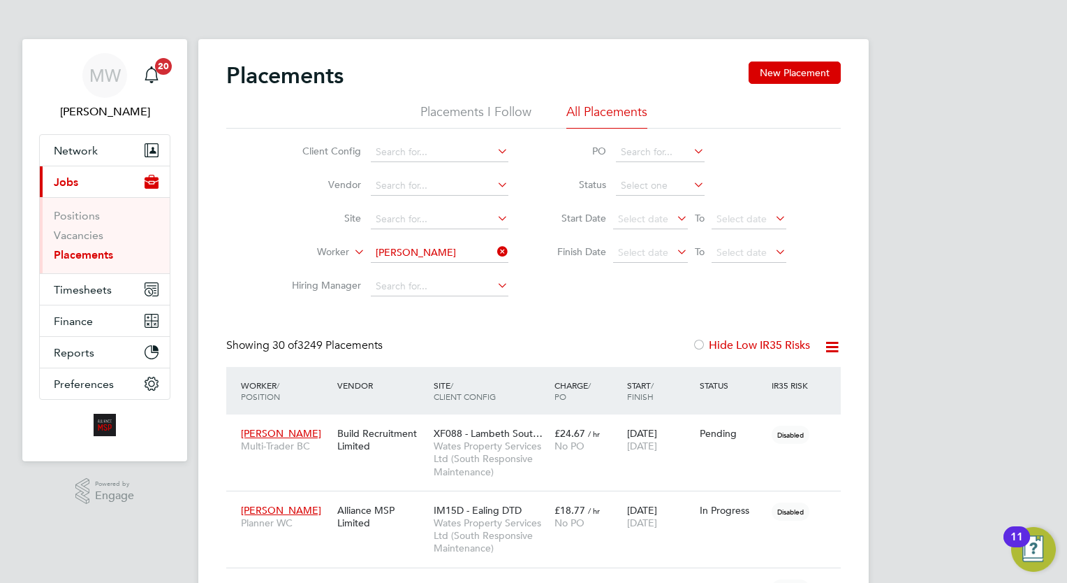
click at [423, 426] on li "[PERSON_NAME] [PERSON_NAME]" at bounding box center [472, 423] width 203 height 19
type input "[PERSON_NAME]"
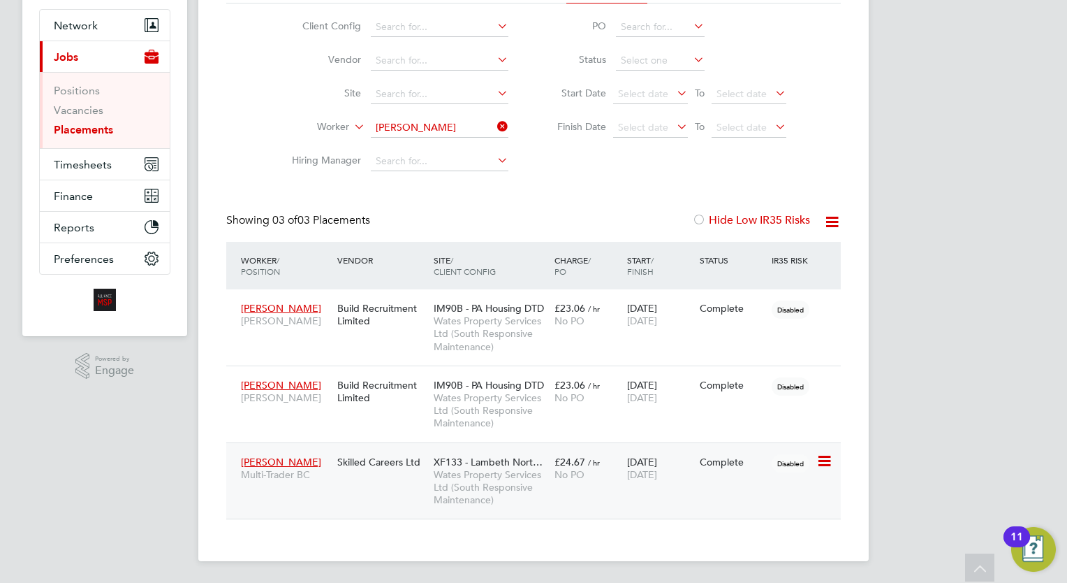
click at [616, 477] on div "No PO" at bounding box center [588, 474] width 66 height 13
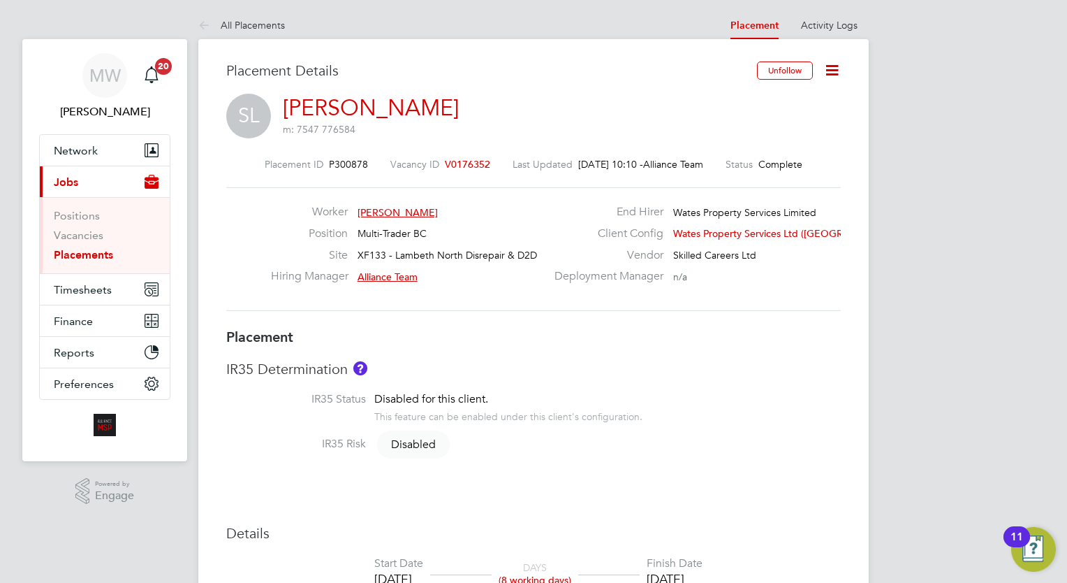
click at [108, 253] on link "Placements" at bounding box center [83, 254] width 59 height 13
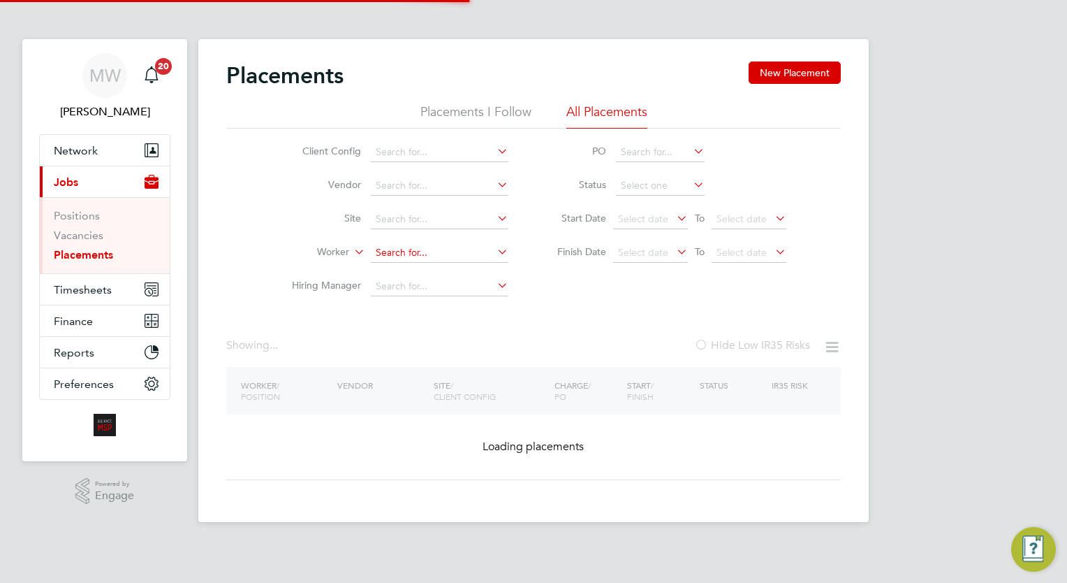
click at [441, 245] on input at bounding box center [440, 253] width 138 height 20
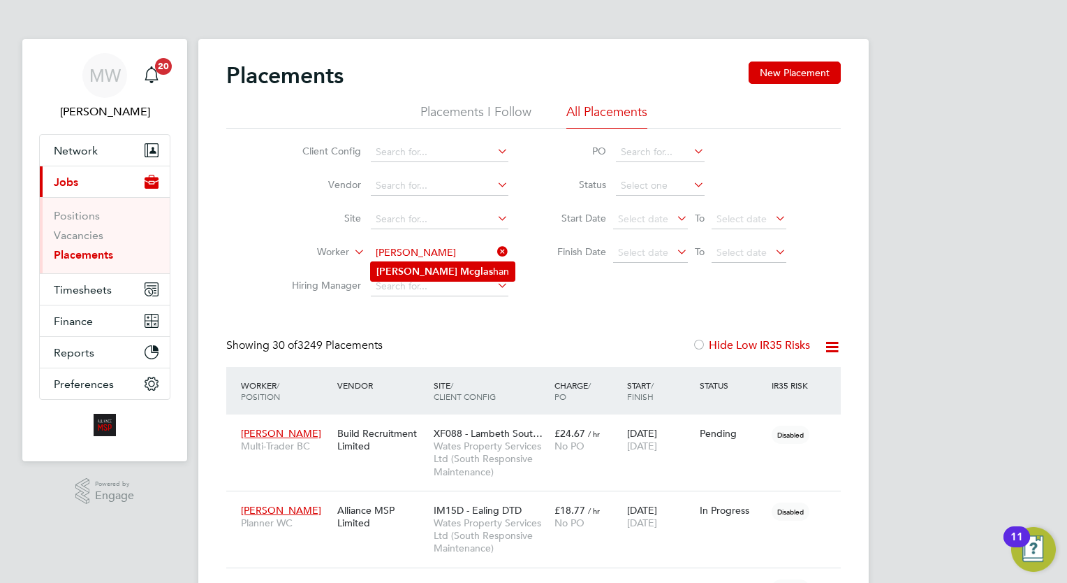
click at [436, 274] on li "Scott Mcglas han" at bounding box center [443, 271] width 144 height 19
type input "Scott Mcglashan"
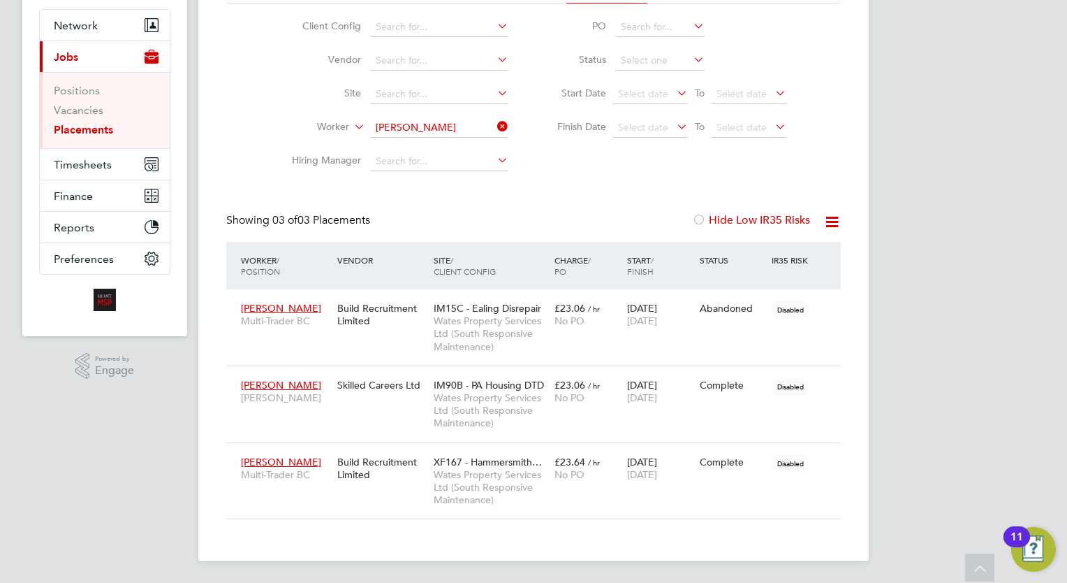
click at [495, 126] on icon at bounding box center [495, 127] width 0 height 20
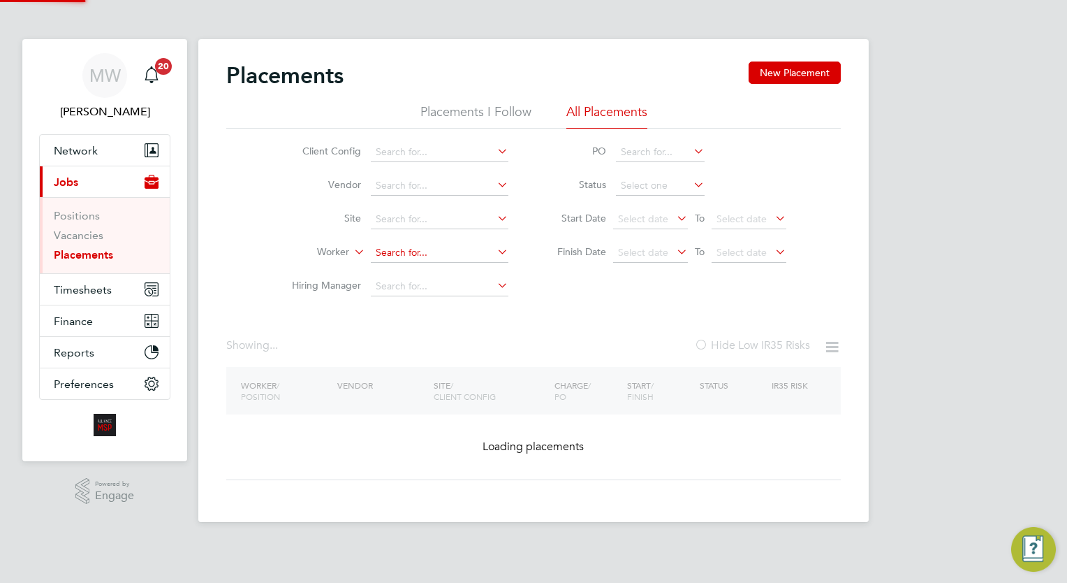
click at [416, 258] on input at bounding box center [440, 253] width 138 height 20
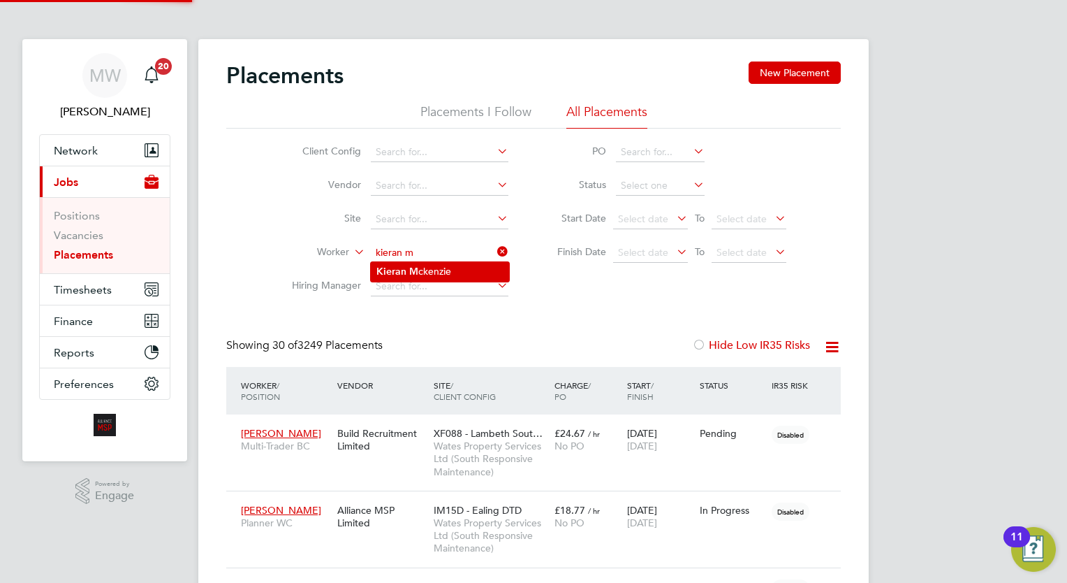
click at [467, 264] on li "Kieran M ckenzie" at bounding box center [440, 271] width 138 height 19
type input "Kieran Mckenzie"
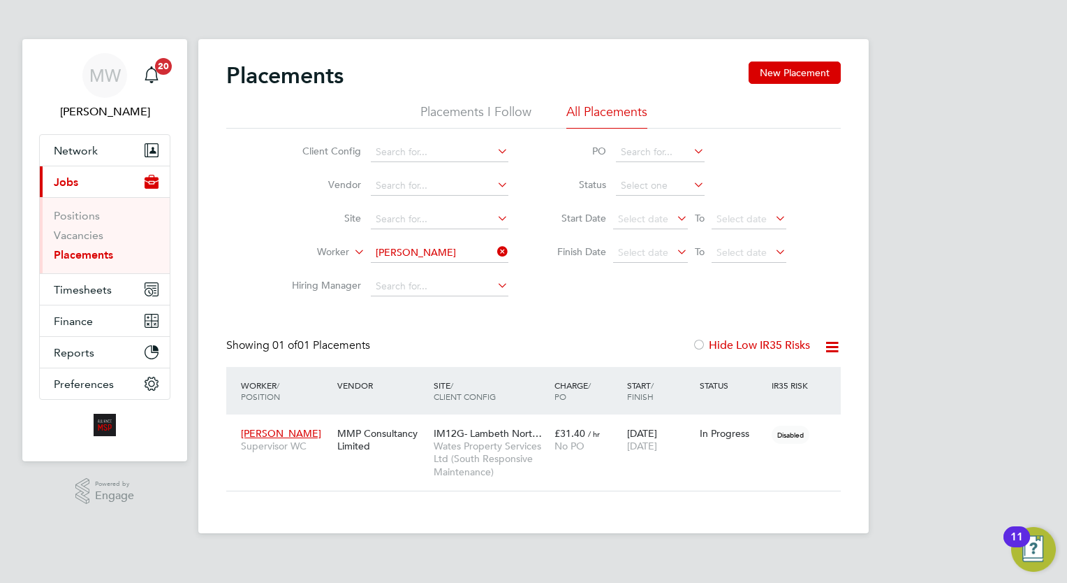
click at [495, 248] on icon at bounding box center [495, 252] width 0 height 20
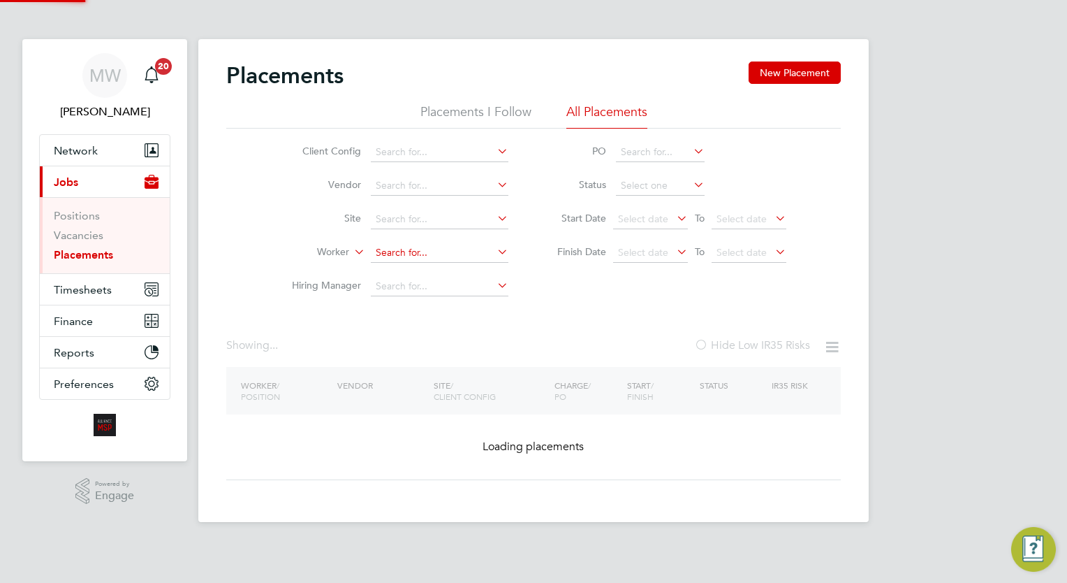
click at [464, 247] on input at bounding box center [440, 253] width 138 height 20
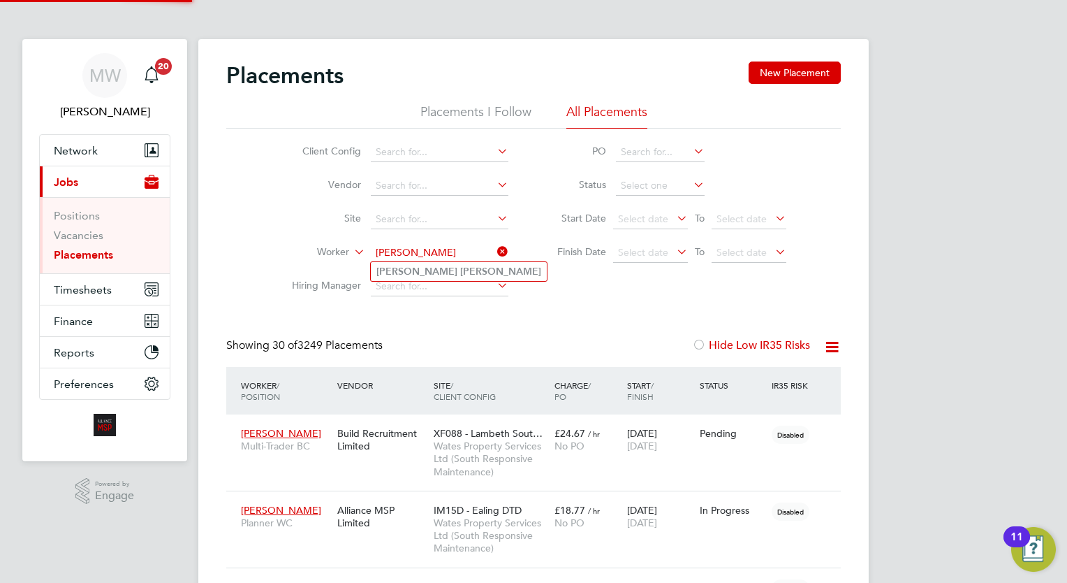
click at [460, 269] on li "James Miller" at bounding box center [459, 271] width 176 height 19
type input "James Miller"
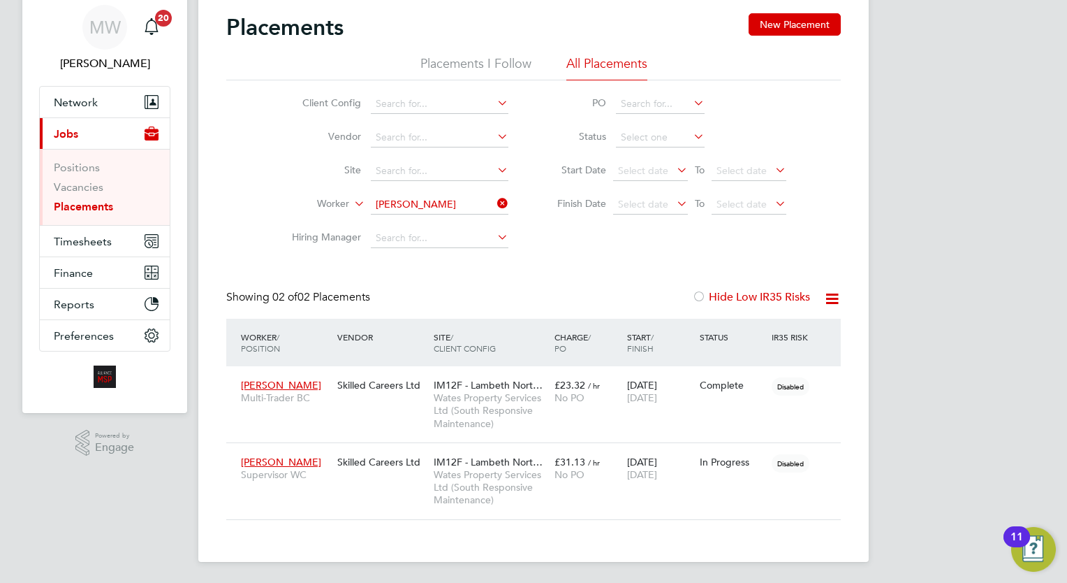
click at [495, 198] on icon at bounding box center [495, 203] width 0 height 20
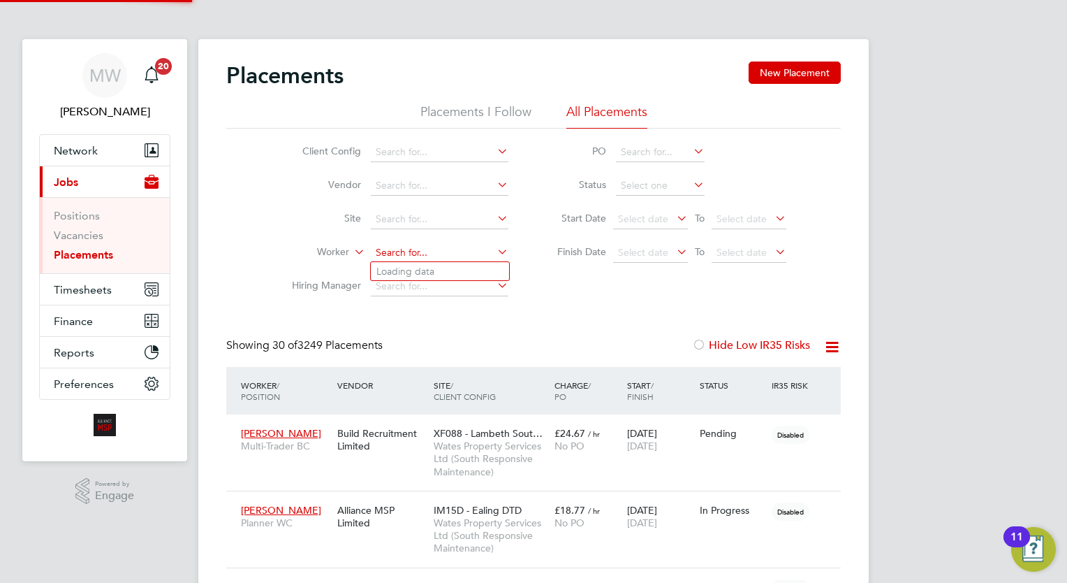
click at [405, 250] on input at bounding box center [440, 253] width 138 height 20
type input "rames"
click at [459, 258] on input at bounding box center [440, 253] width 138 height 20
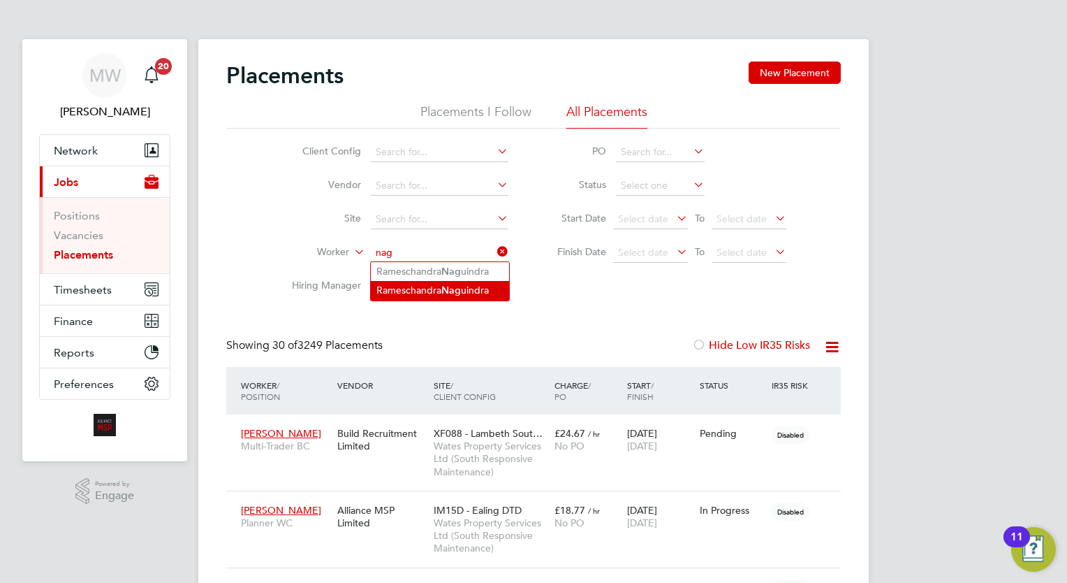
click at [462, 281] on li "Rameschandra Nag uindra" at bounding box center [440, 290] width 138 height 19
type input "Rameschandra Naguindra"
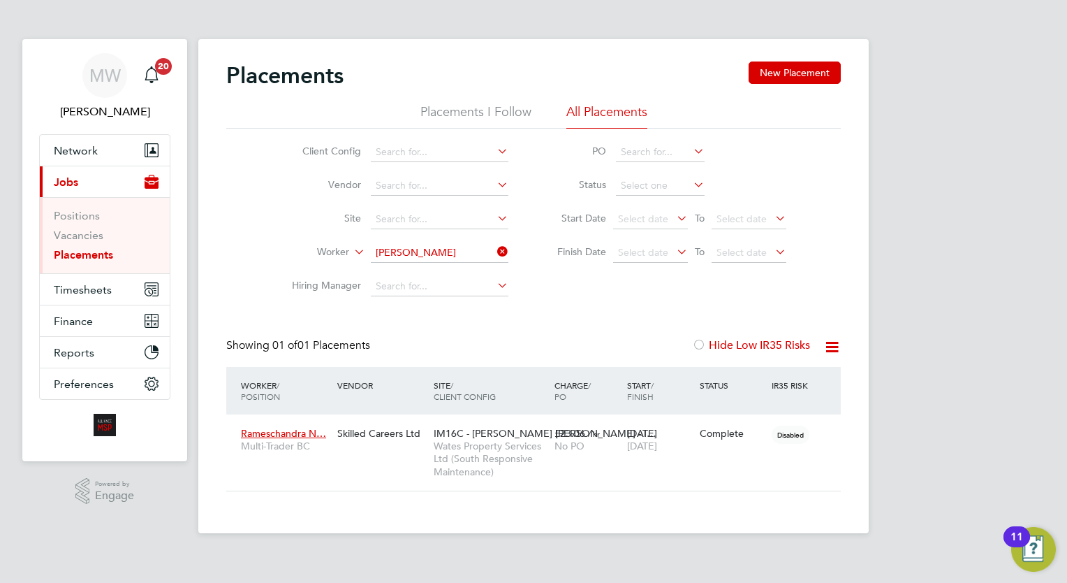
click at [495, 251] on icon at bounding box center [495, 252] width 0 height 20
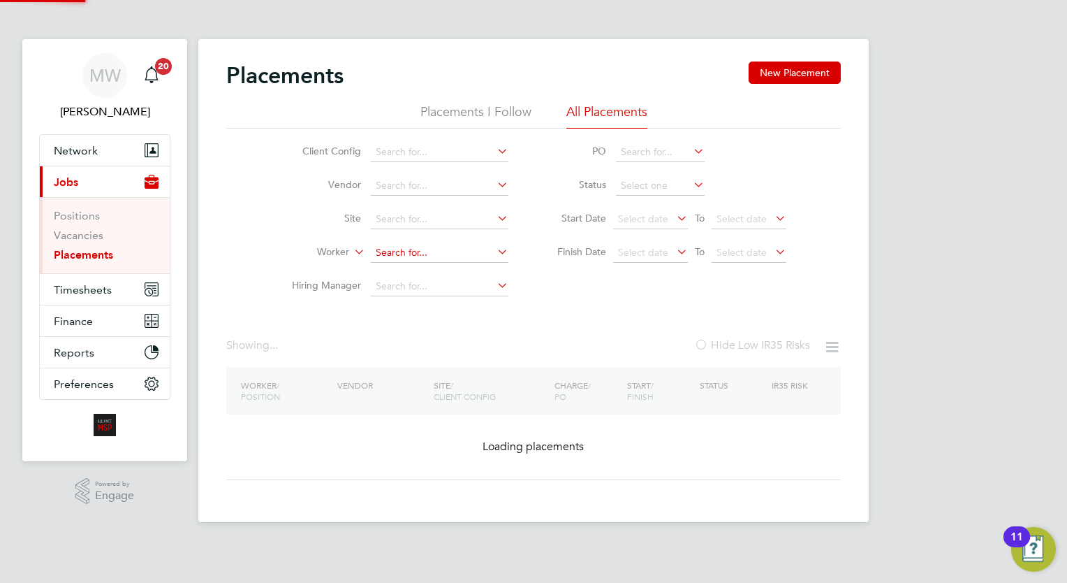
click at [458, 247] on input at bounding box center [440, 253] width 138 height 20
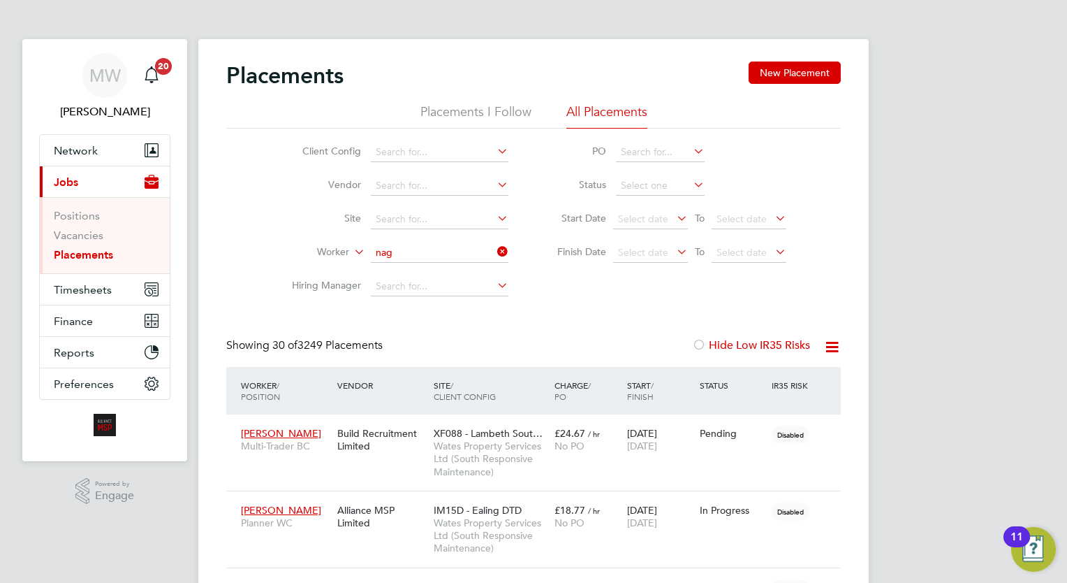
click at [472, 276] on li "Rameschandra Nag uindra" at bounding box center [440, 271] width 138 height 19
type input "Rameschandra Naguindra"
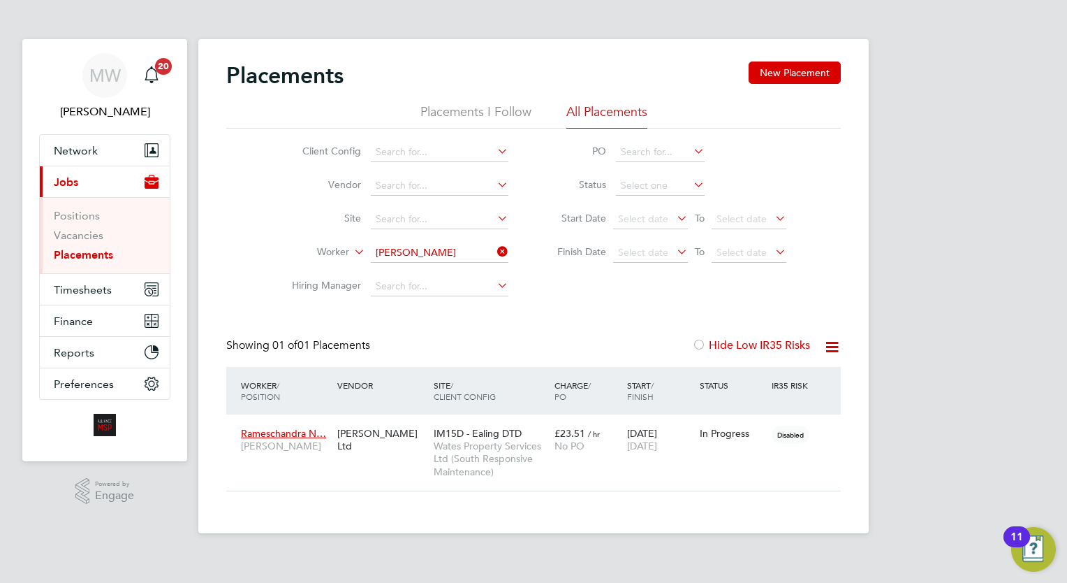
click at [495, 252] on icon at bounding box center [495, 252] width 0 height 20
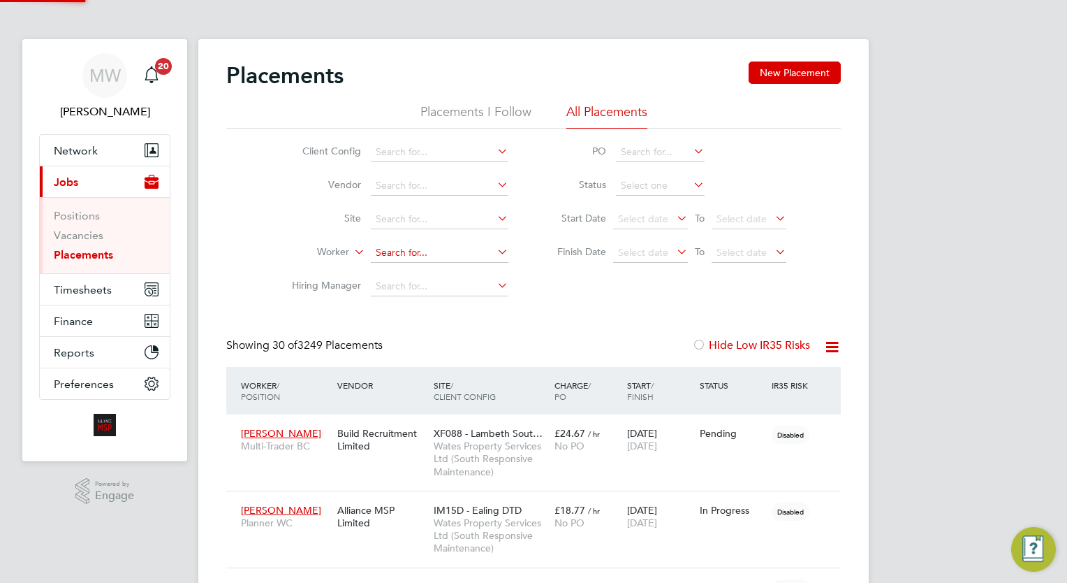
click at [422, 247] on input at bounding box center [440, 253] width 138 height 20
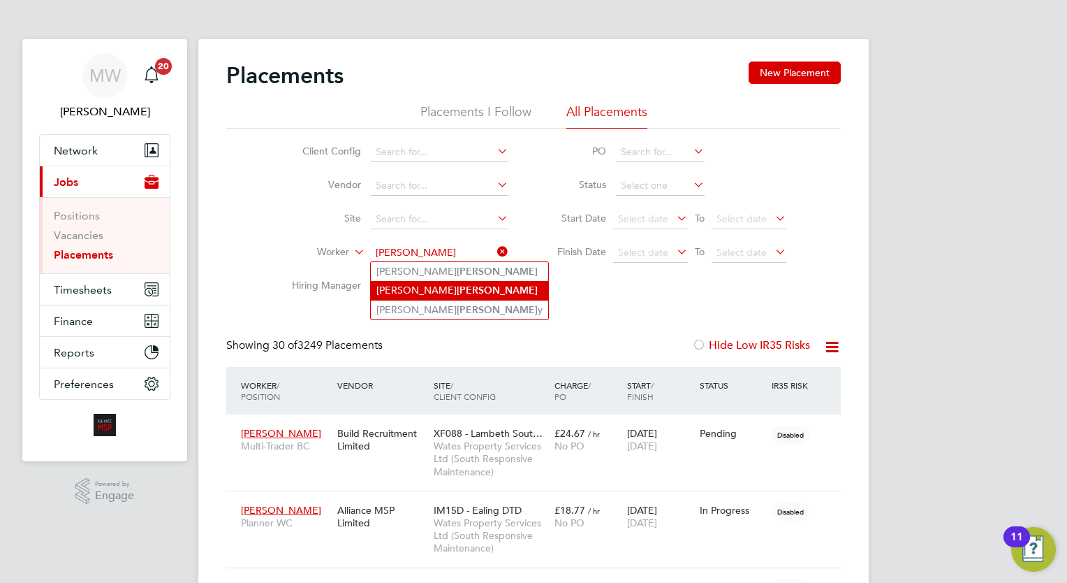
click at [457, 293] on b "Reid" at bounding box center [497, 290] width 81 height 12
type input "Johnathan Reid"
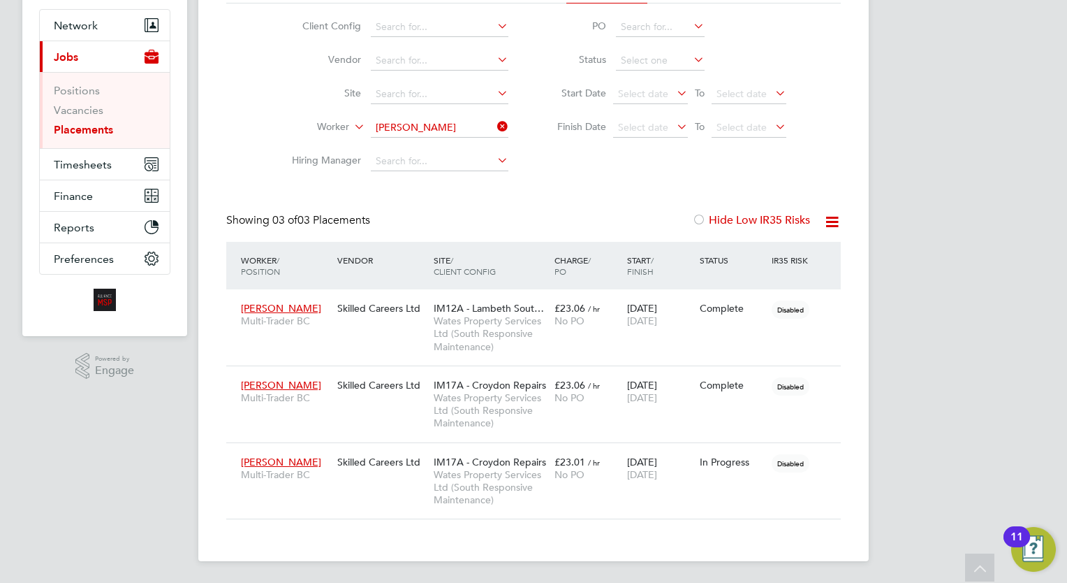
click at [495, 119] on icon at bounding box center [495, 127] width 0 height 20
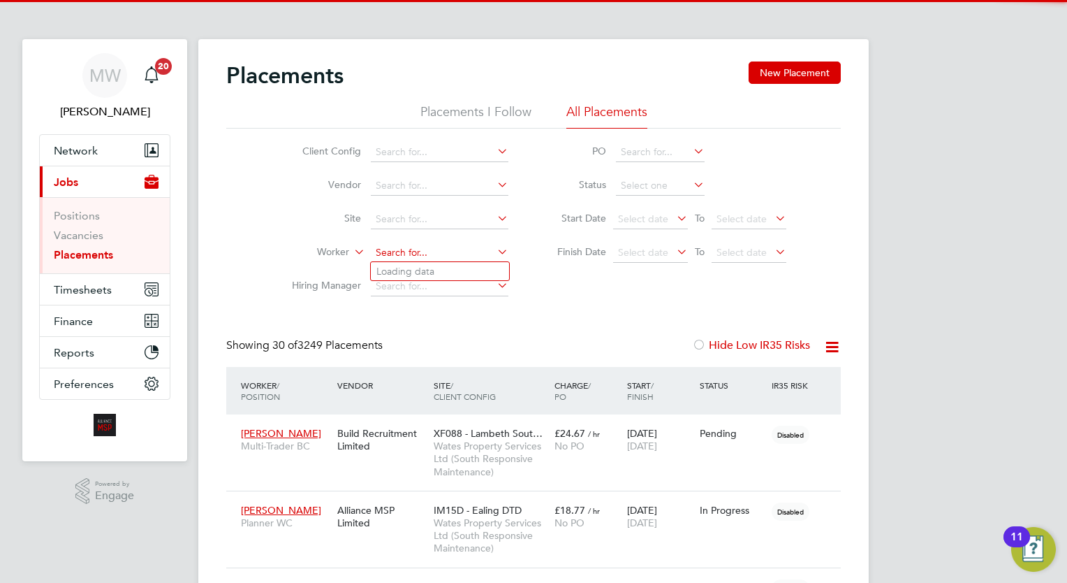
click at [432, 251] on input at bounding box center [440, 253] width 138 height 20
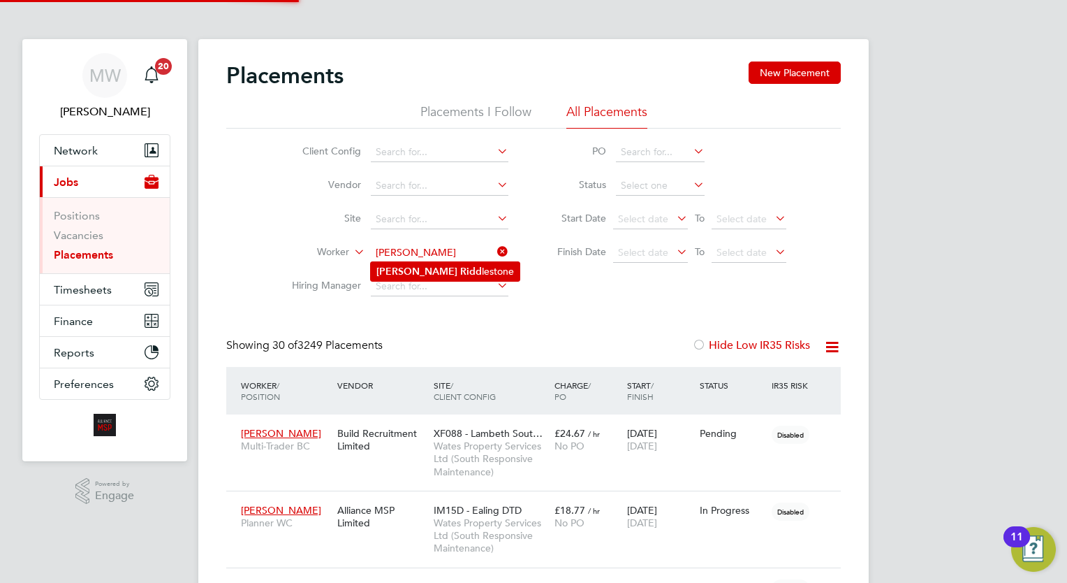
click at [443, 268] on li "Simon Ridd lestone" at bounding box center [445, 271] width 149 height 19
type input "Simon Riddlestone"
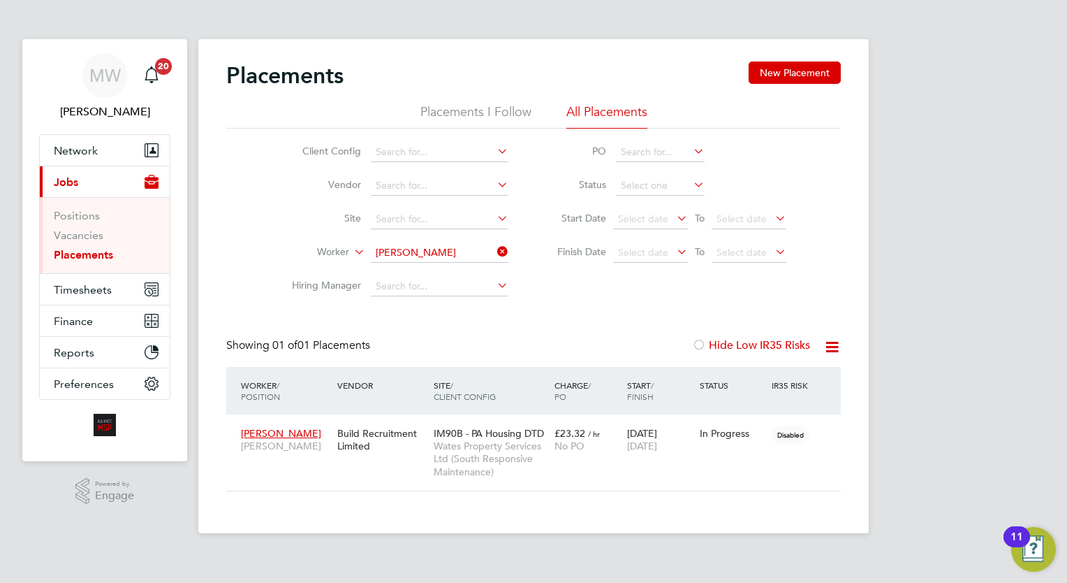
click at [495, 251] on icon at bounding box center [495, 252] width 0 height 20
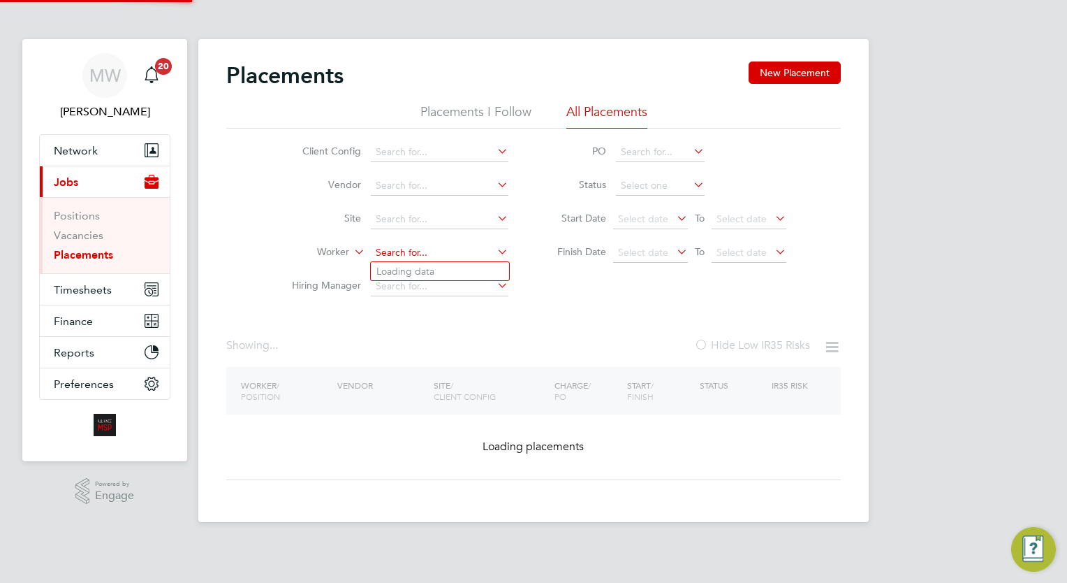
click at [467, 246] on input at bounding box center [440, 253] width 138 height 20
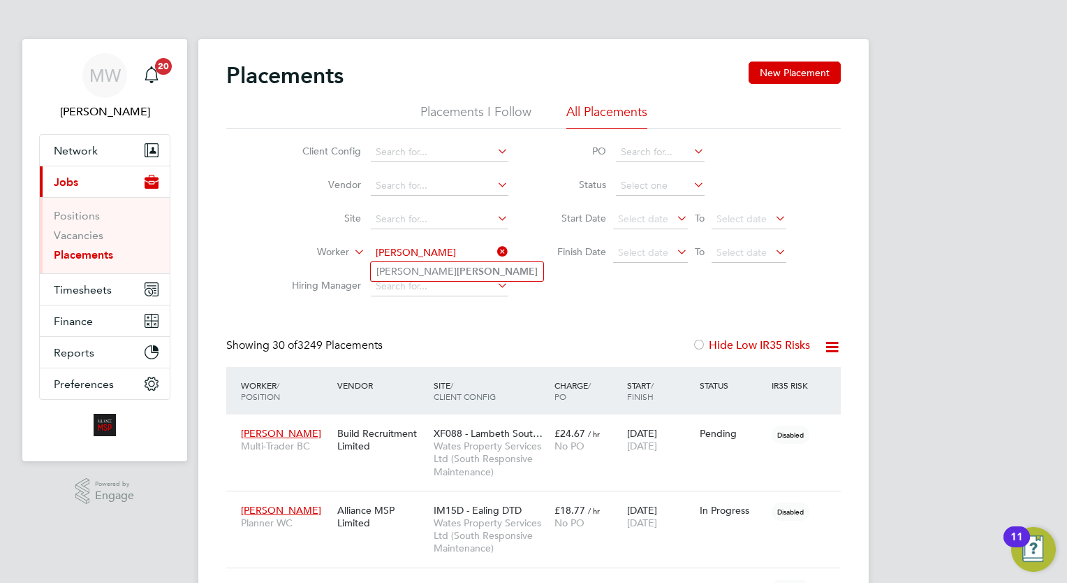
click at [448, 256] on input "ruff" at bounding box center [440, 253] width 138 height 20
click at [448, 262] on li "Alex Ruff" at bounding box center [457, 271] width 173 height 19
type input "Alex Ruff"
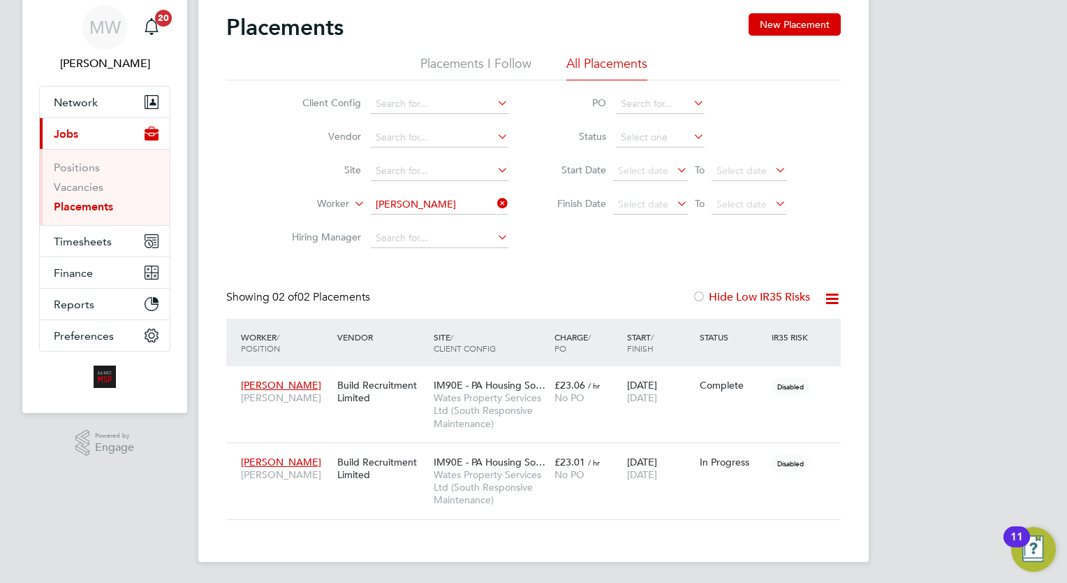
click at [495, 205] on icon at bounding box center [495, 203] width 0 height 20
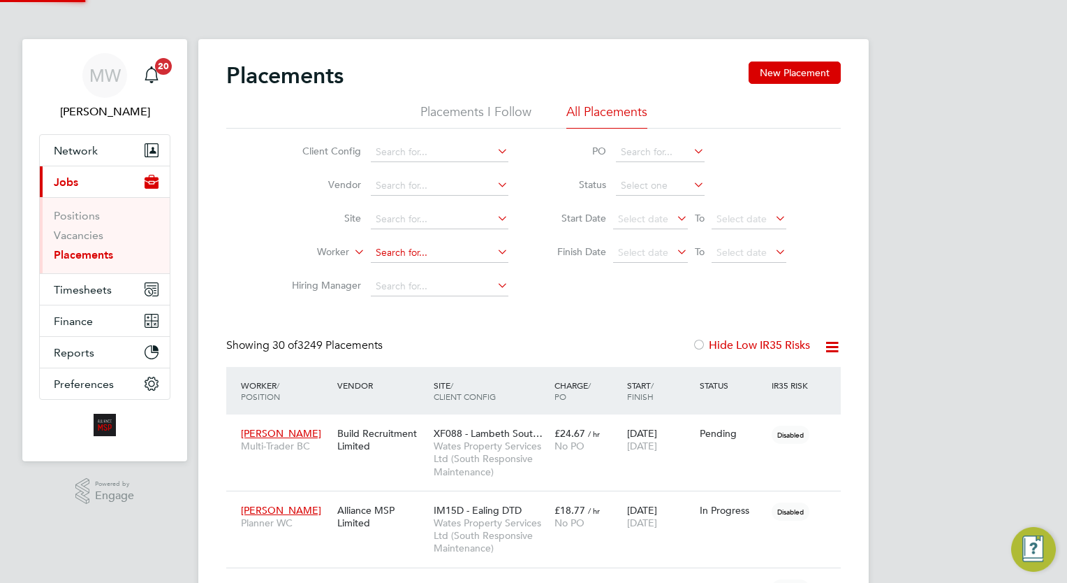
click at [416, 256] on input at bounding box center [440, 253] width 138 height 20
click at [437, 269] on li "Junior Sharp" at bounding box center [440, 271] width 138 height 19
type input "Junior Sharp"
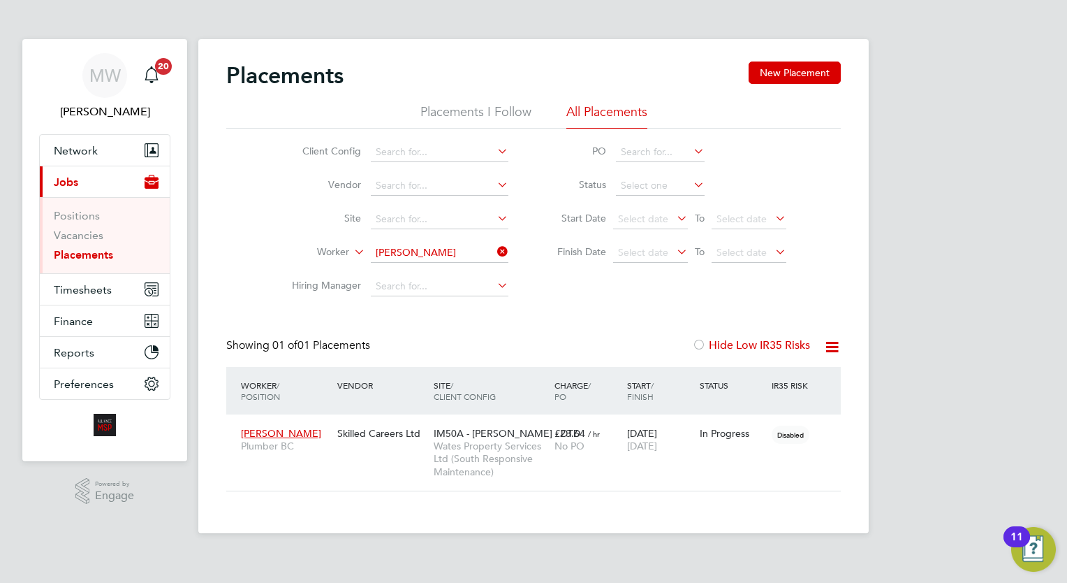
click at [495, 248] on icon at bounding box center [495, 252] width 0 height 20
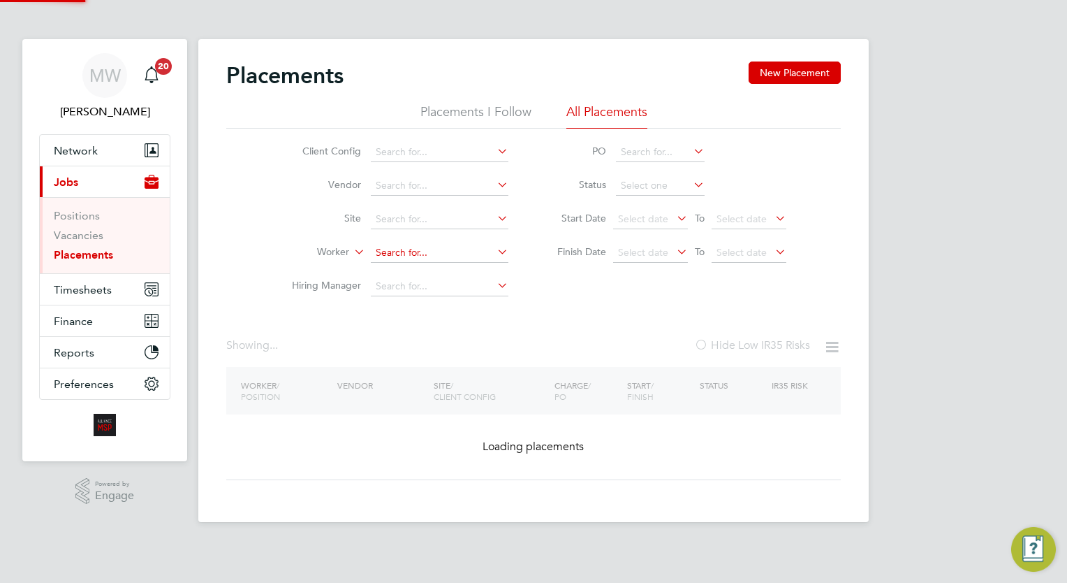
click at [413, 249] on input at bounding box center [440, 253] width 138 height 20
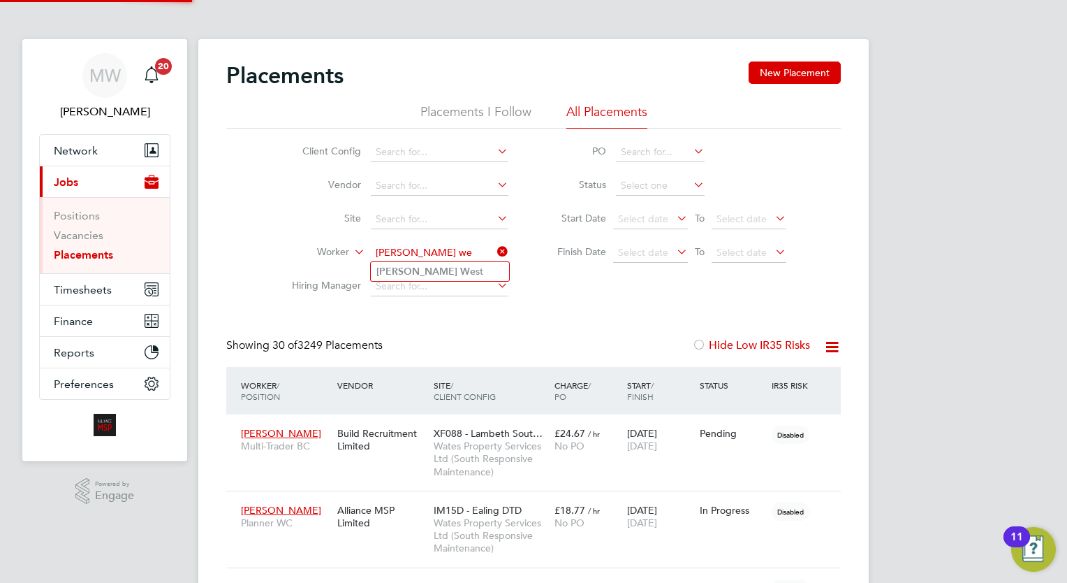
click at [455, 267] on li "Sherman We st" at bounding box center [440, 271] width 138 height 19
type input "Sherman West"
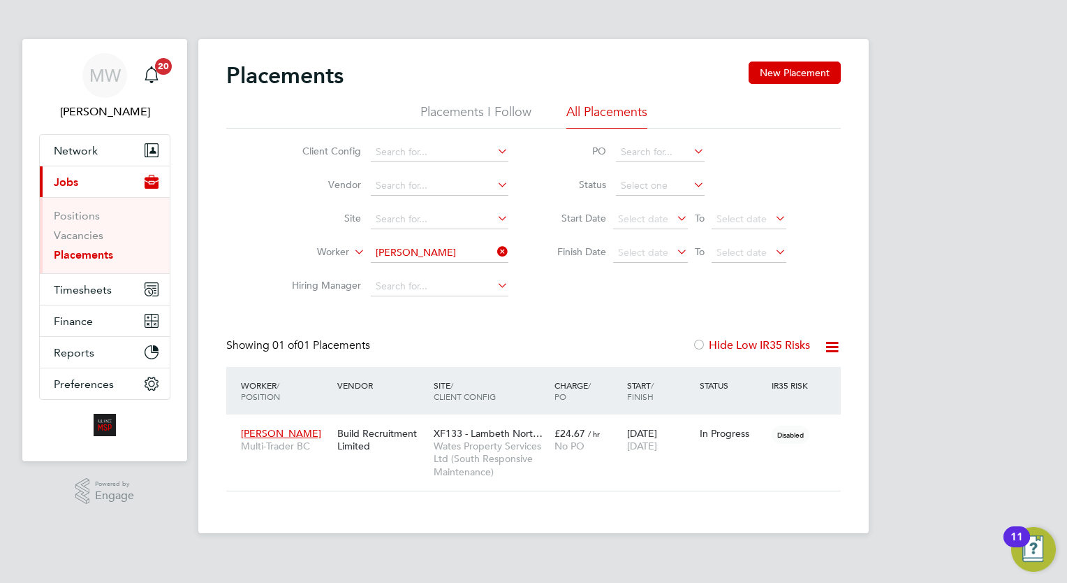
click at [495, 250] on icon at bounding box center [495, 252] width 0 height 20
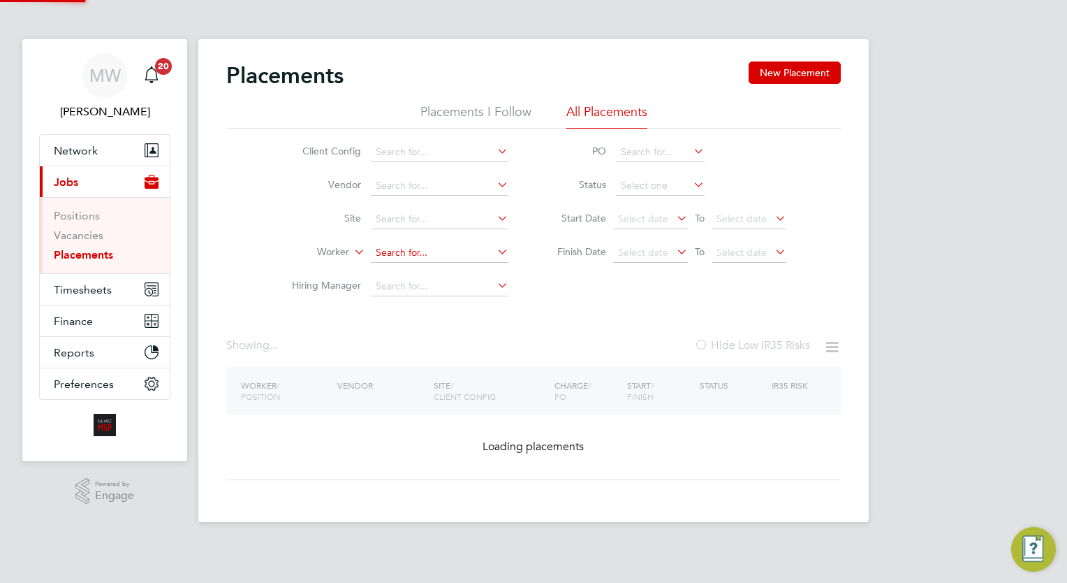
click at [464, 251] on input at bounding box center [440, 253] width 138 height 20
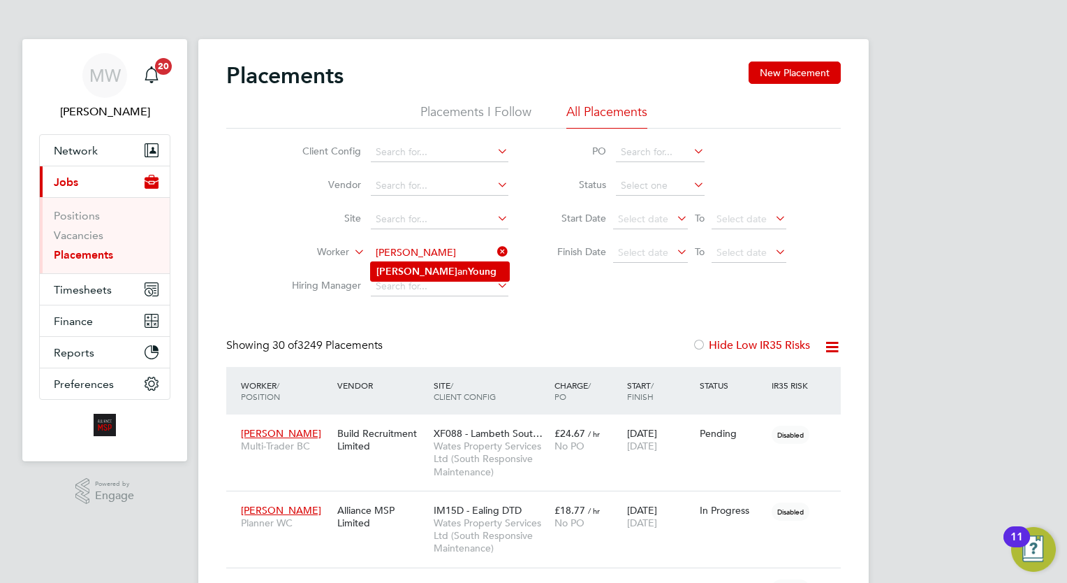
click at [468, 272] on b "Young" at bounding box center [482, 271] width 29 height 12
type input "Kenan Young"
